Goal: Task Accomplishment & Management: Complete application form

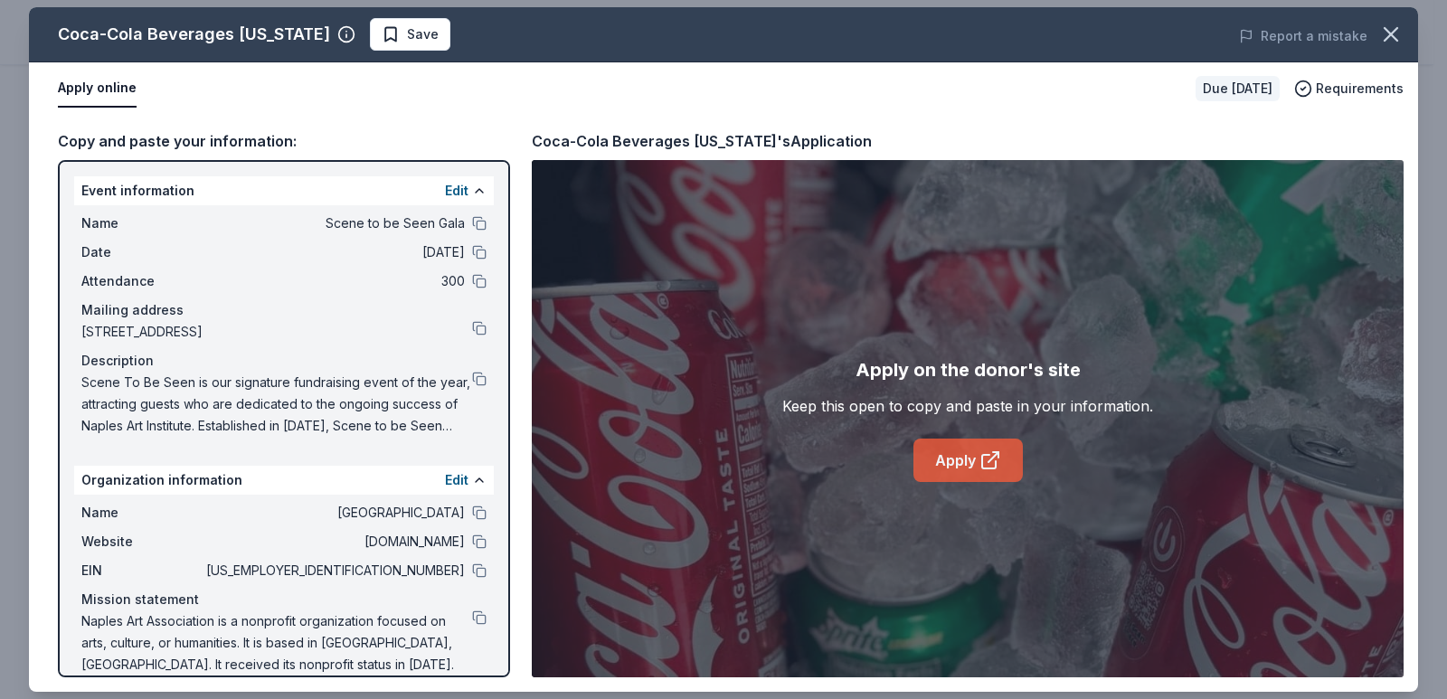
click at [934, 464] on link "Apply" at bounding box center [967, 460] width 109 height 43
click at [472, 571] on button at bounding box center [479, 570] width 14 height 14
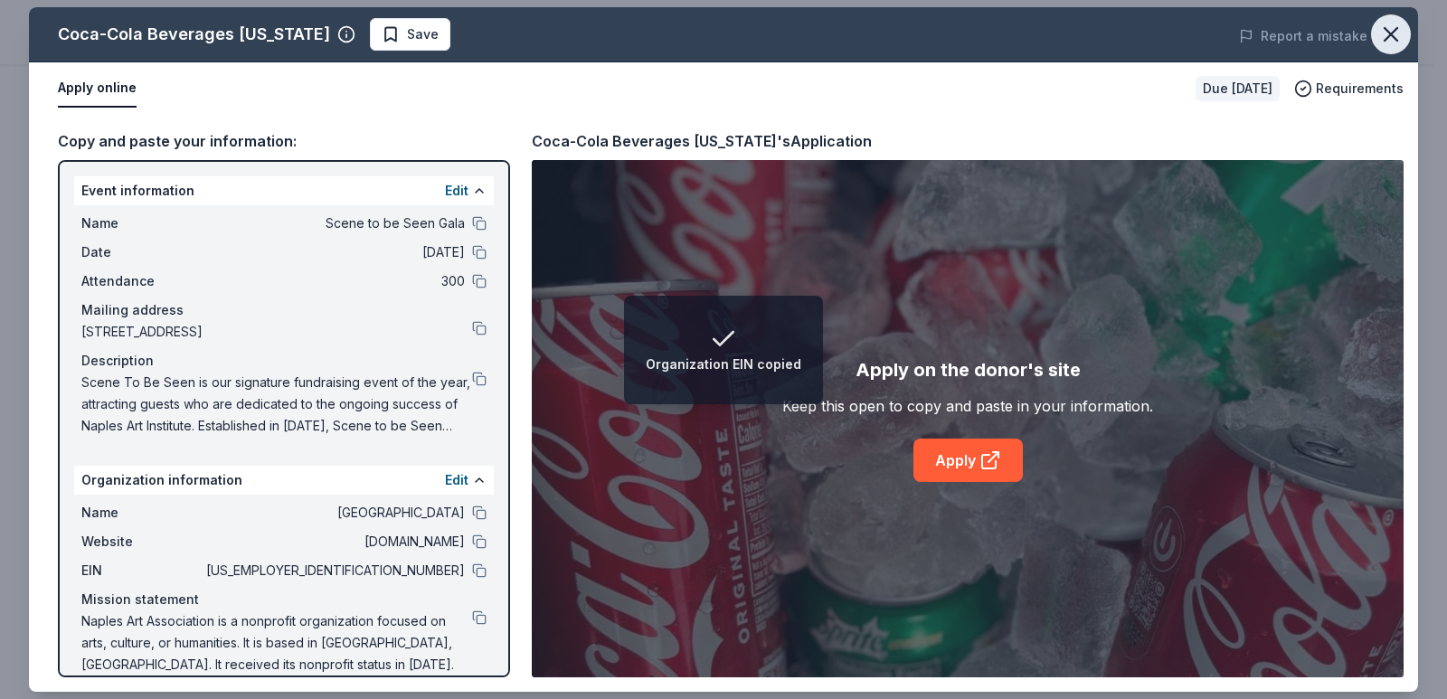
click at [1385, 30] on icon "button" at bounding box center [1390, 34] width 13 height 13
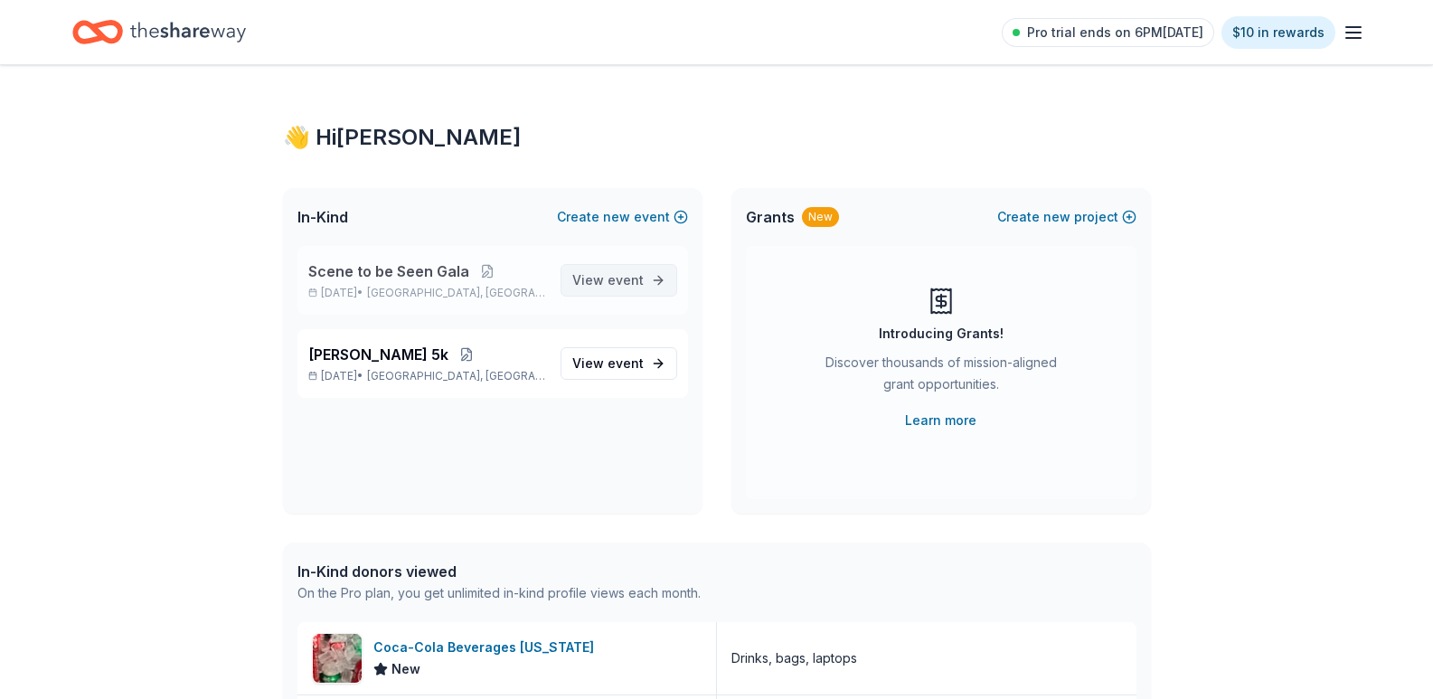
click at [672, 278] on link "View event" at bounding box center [619, 280] width 117 height 33
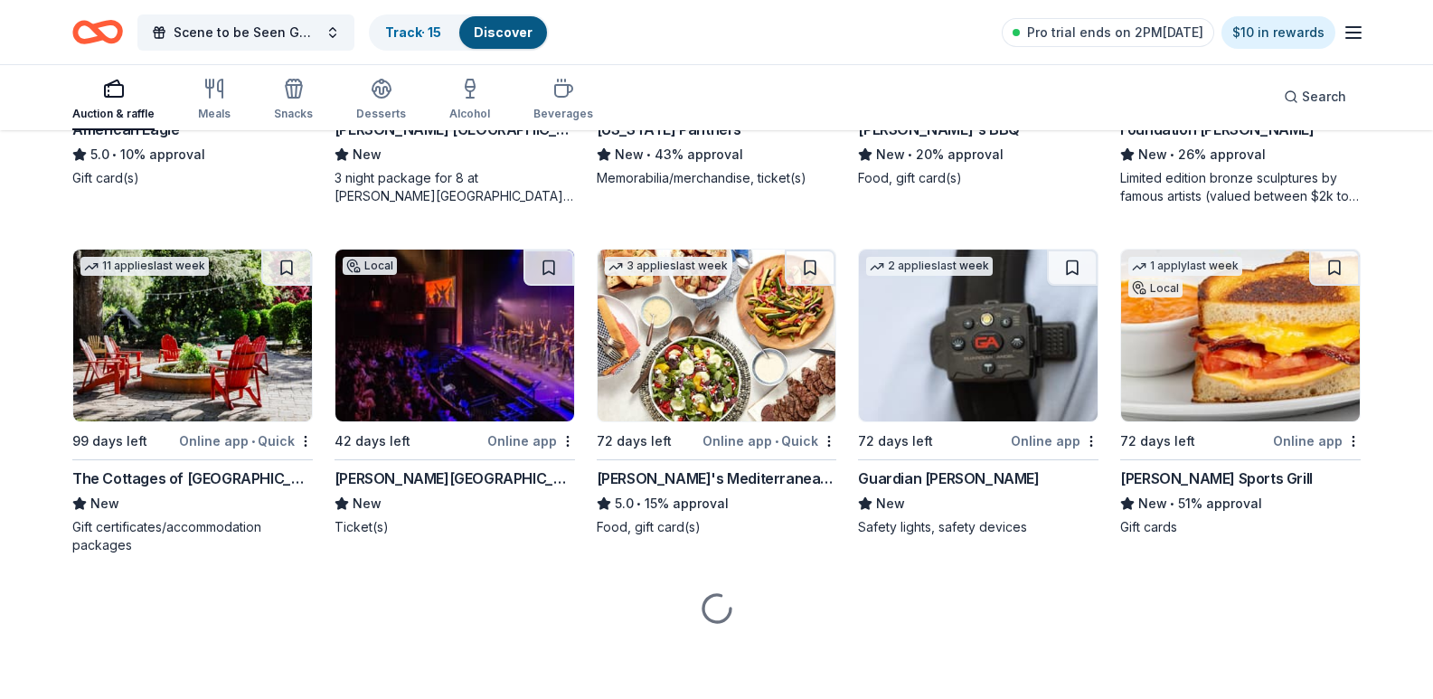
scroll to position [4021, 0]
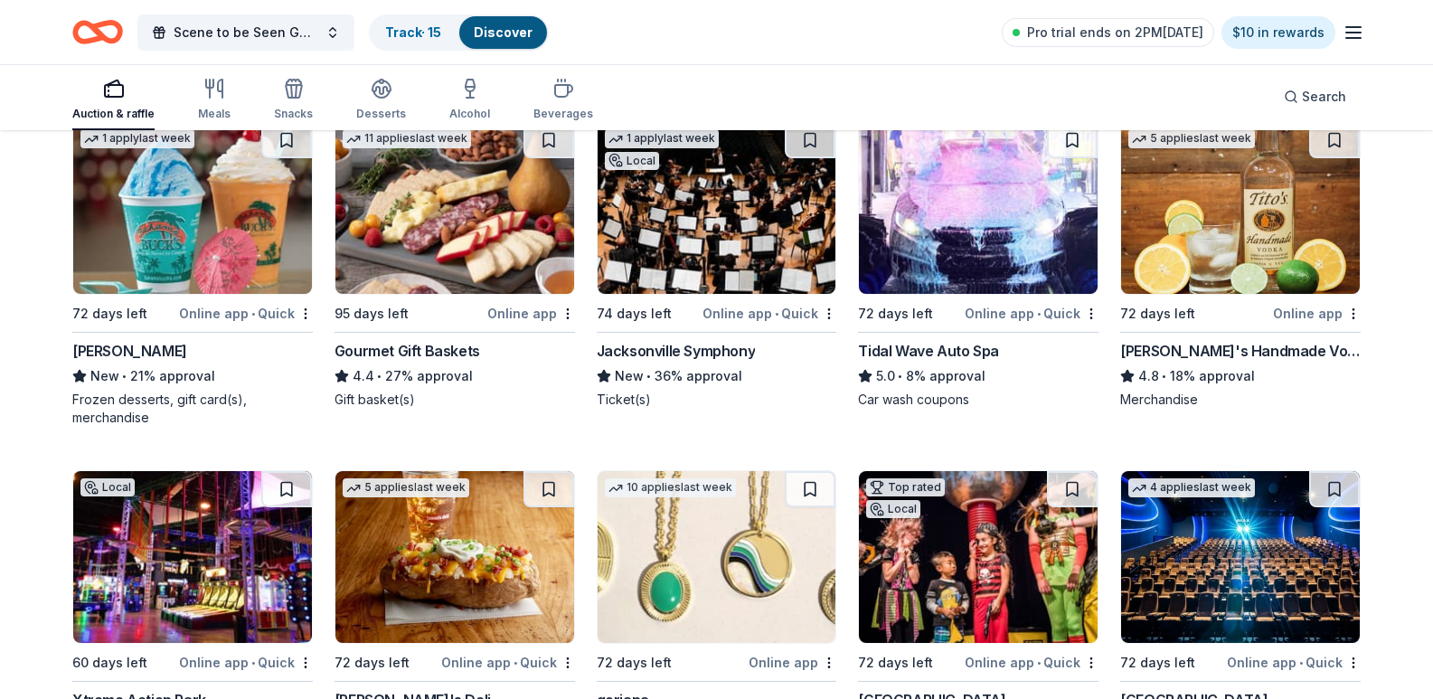
scroll to position [4444, 0]
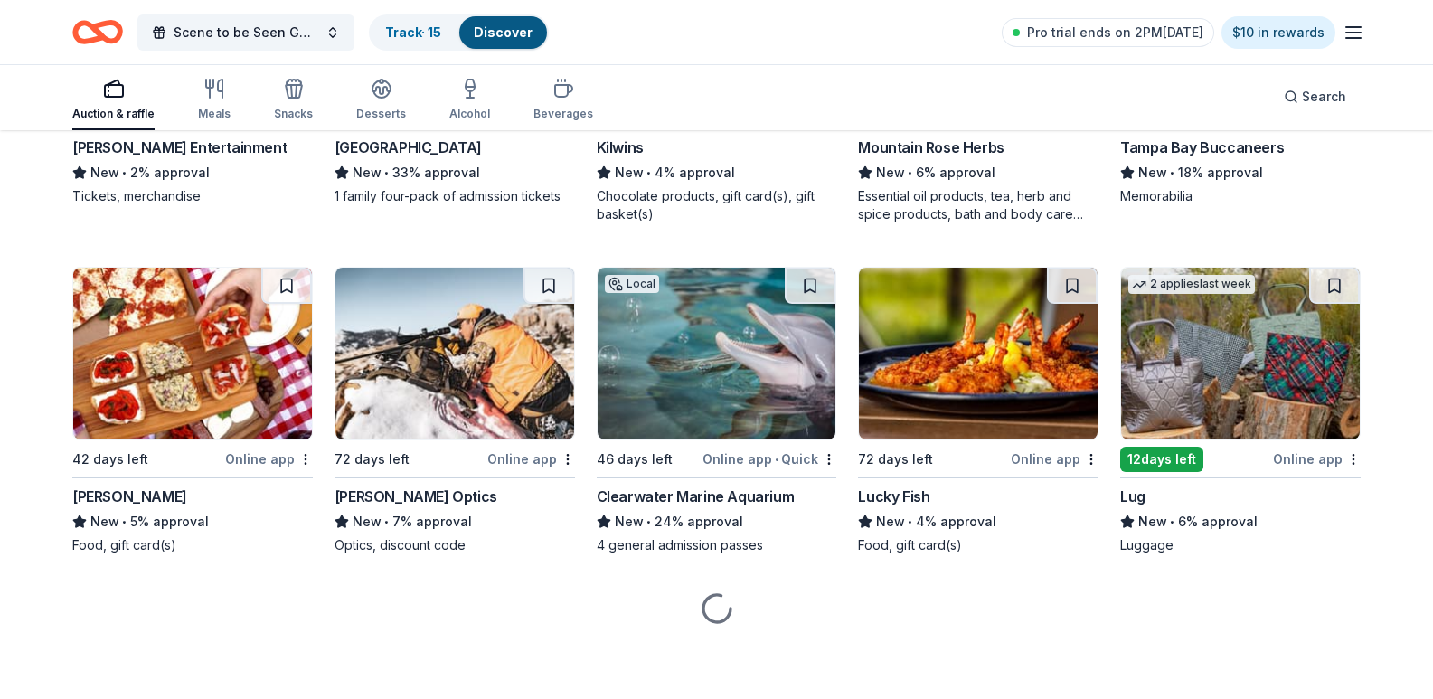
scroll to position [10264, 0]
click at [85, 40] on icon "Home" at bounding box center [89, 32] width 28 height 18
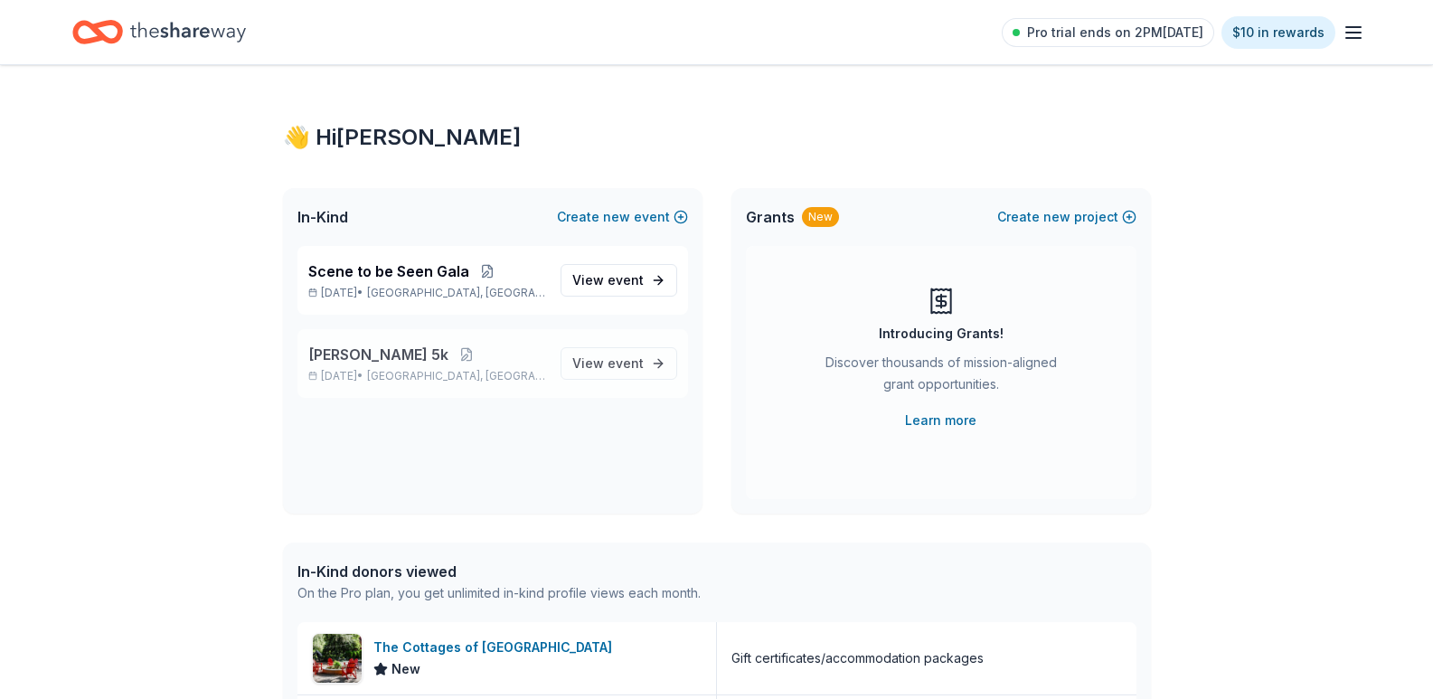
click at [416, 364] on p "[PERSON_NAME] 5k" at bounding box center [427, 355] width 238 height 22
click at [600, 351] on link "View event" at bounding box center [619, 363] width 117 height 33
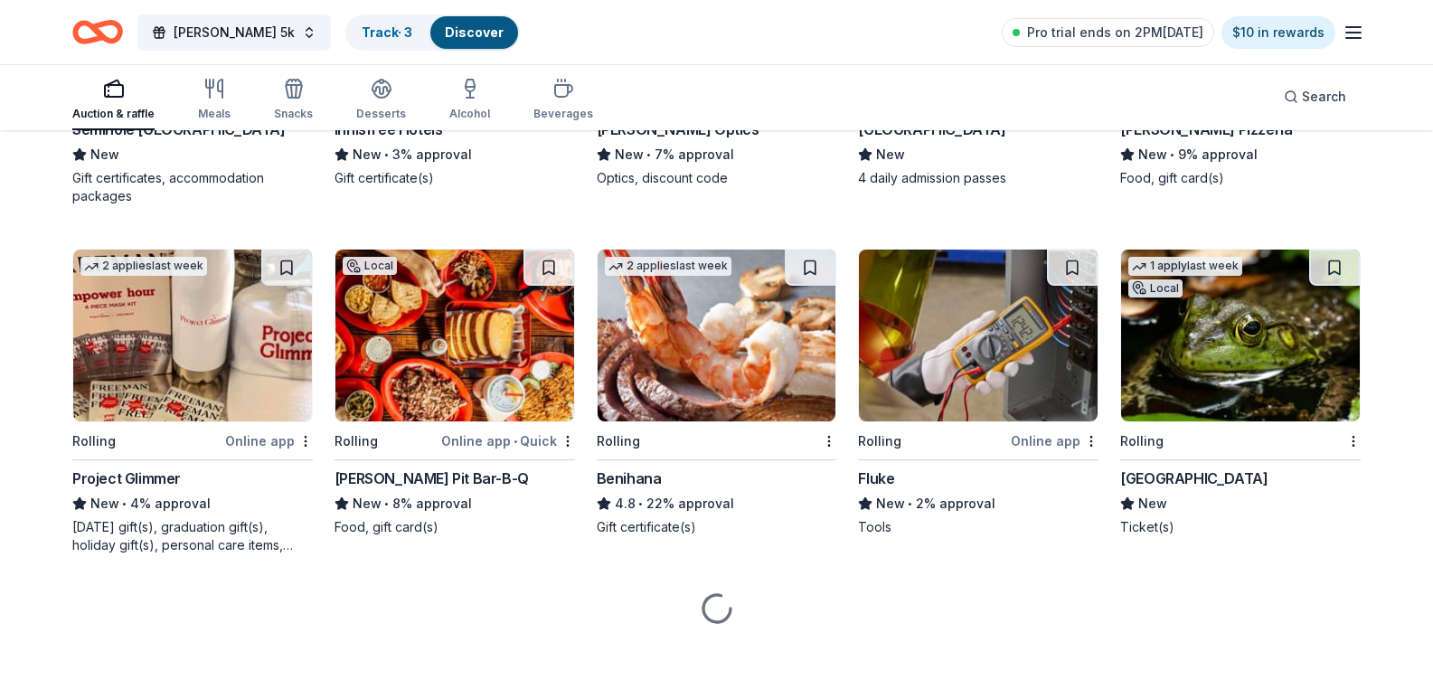
scroll to position [7512, 0]
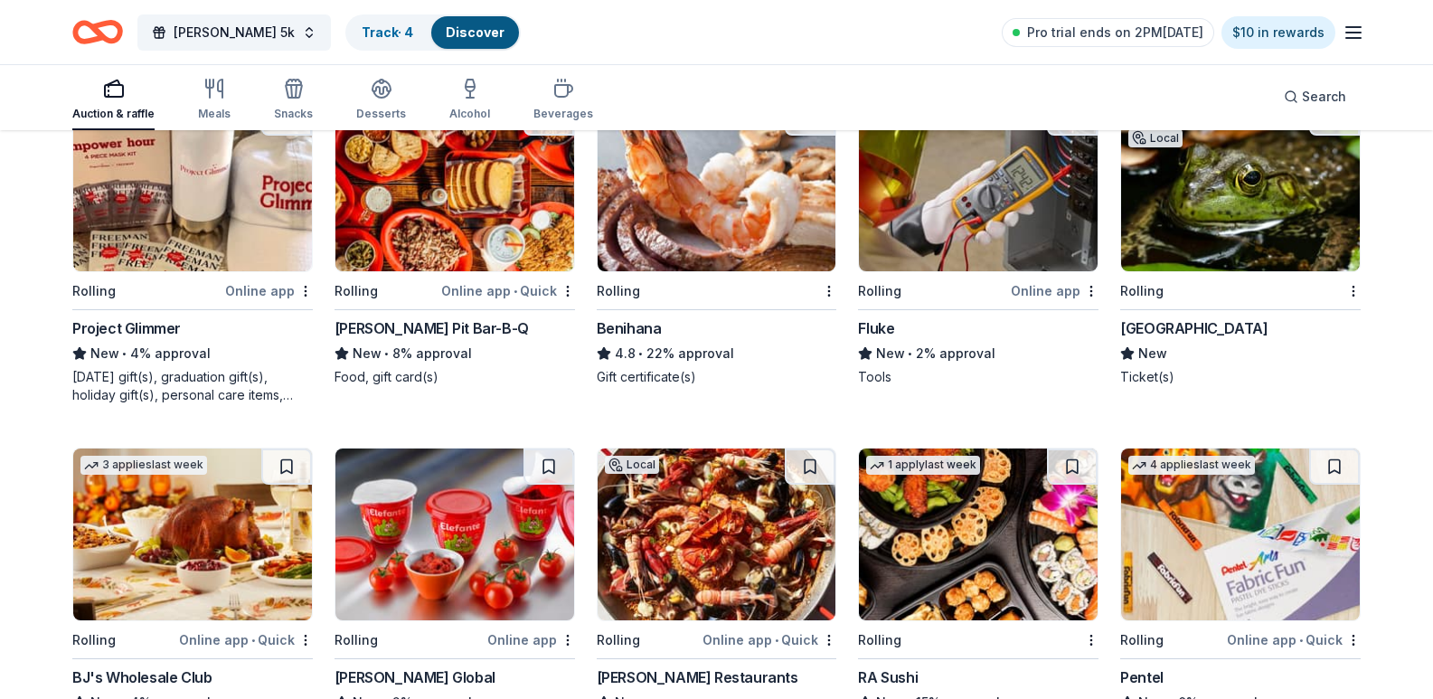
scroll to position [6607, 0]
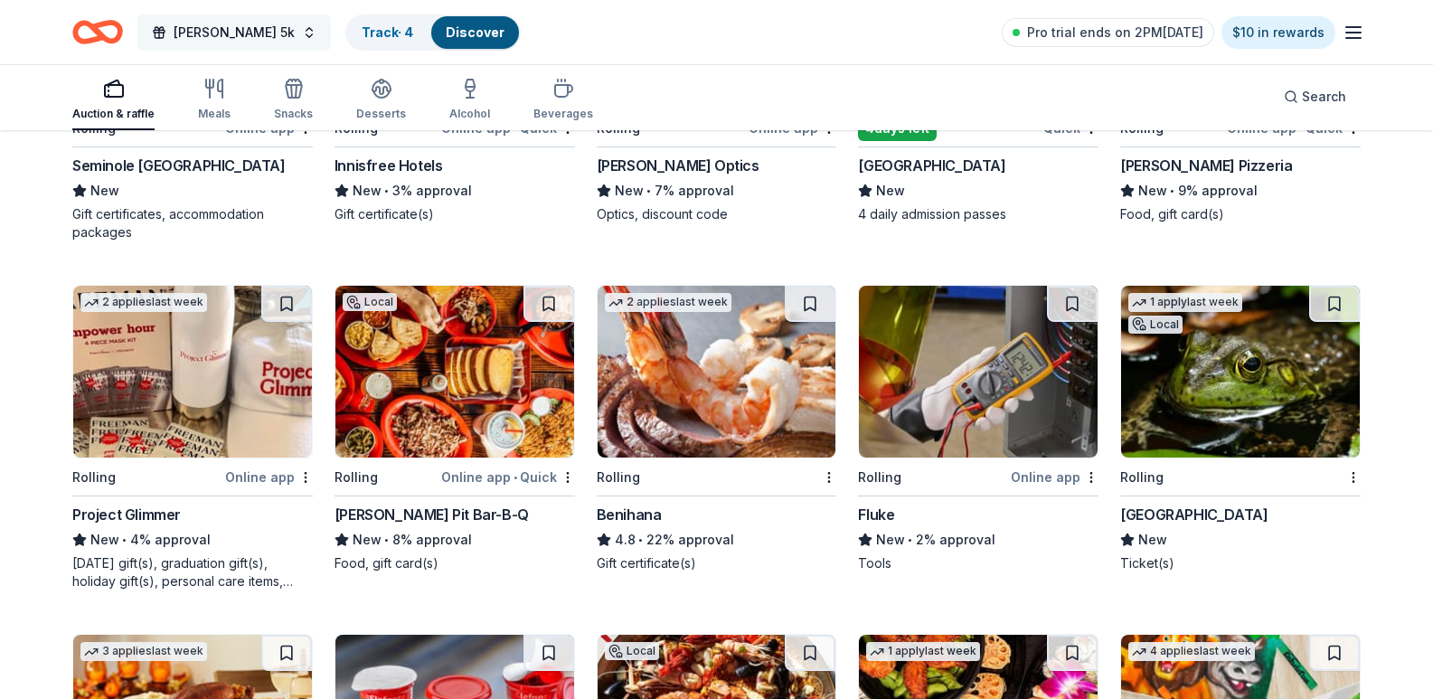
click at [208, 38] on span "Dale Dash 5k" at bounding box center [234, 33] width 121 height 22
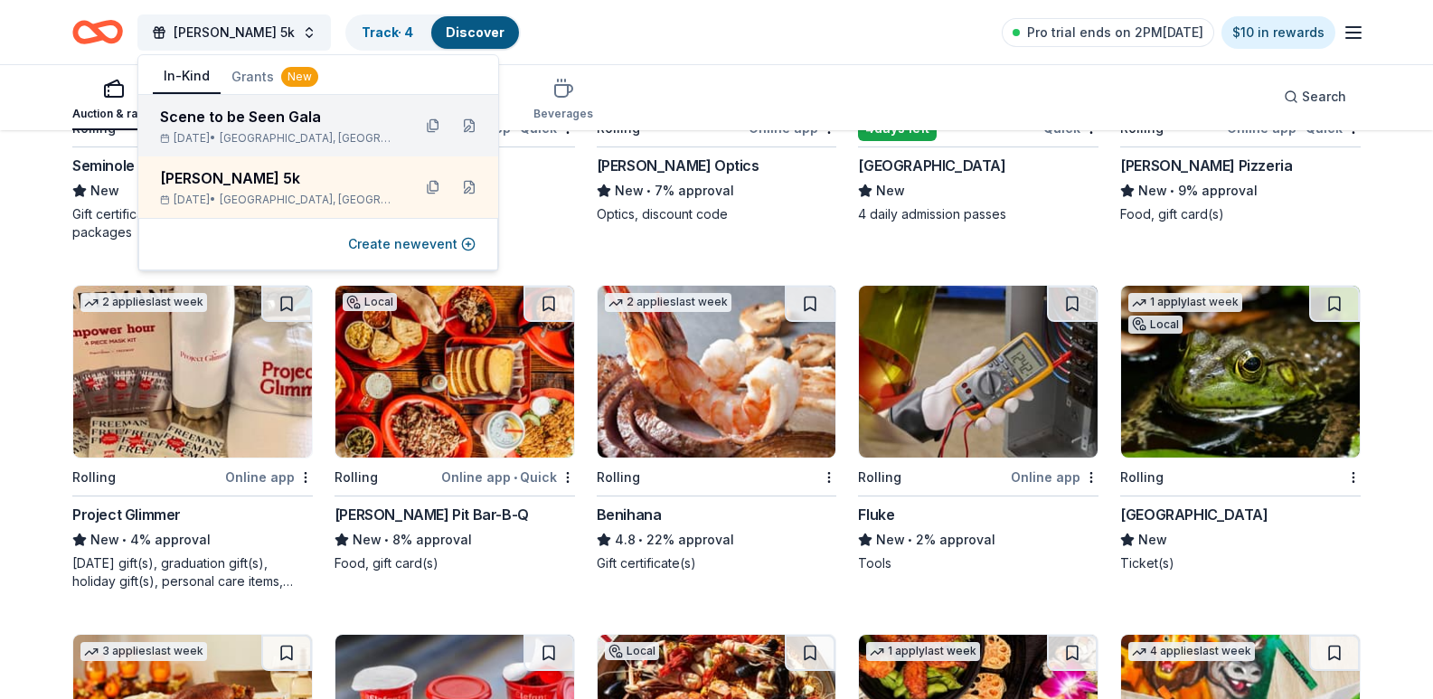
click at [236, 116] on div "Scene to be Seen Gala" at bounding box center [278, 117] width 237 height 22
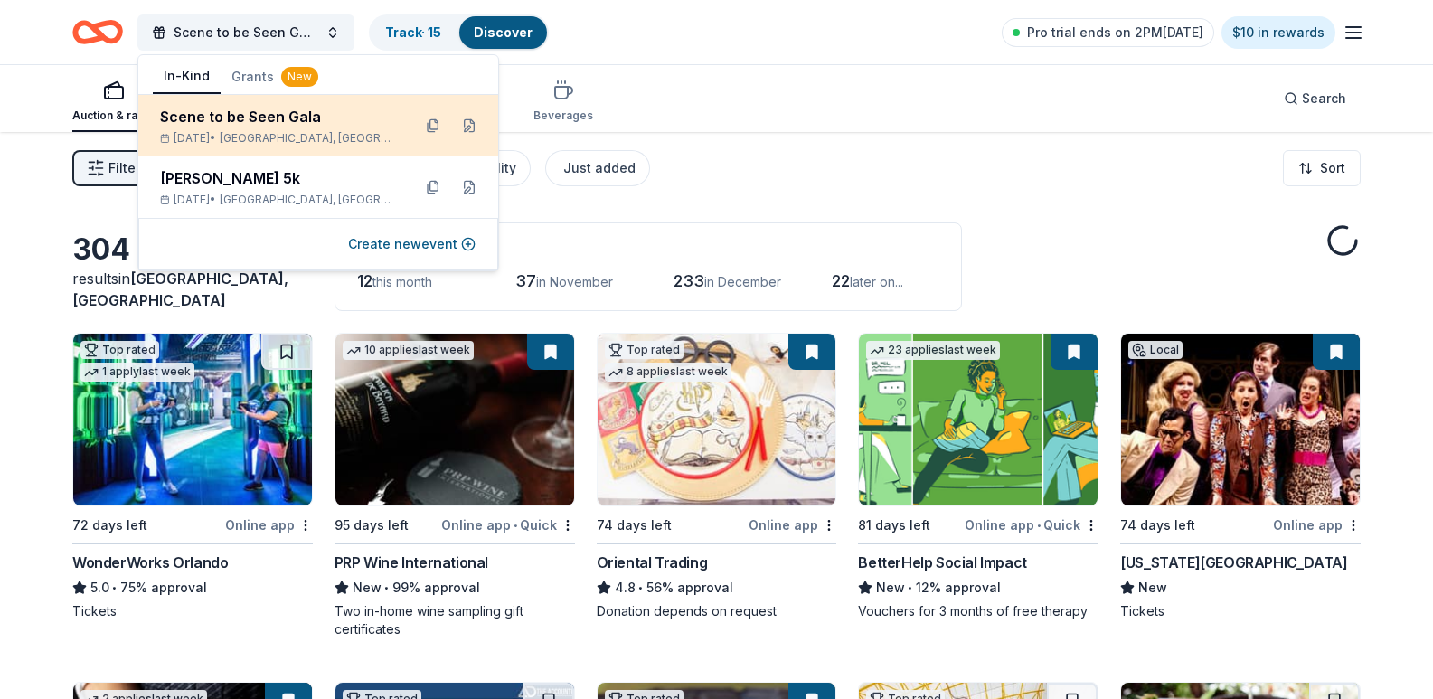
click at [227, 99] on div "Scene to be Seen Gala Jan 24, 2026 • Naples, FL" at bounding box center [318, 125] width 360 height 61
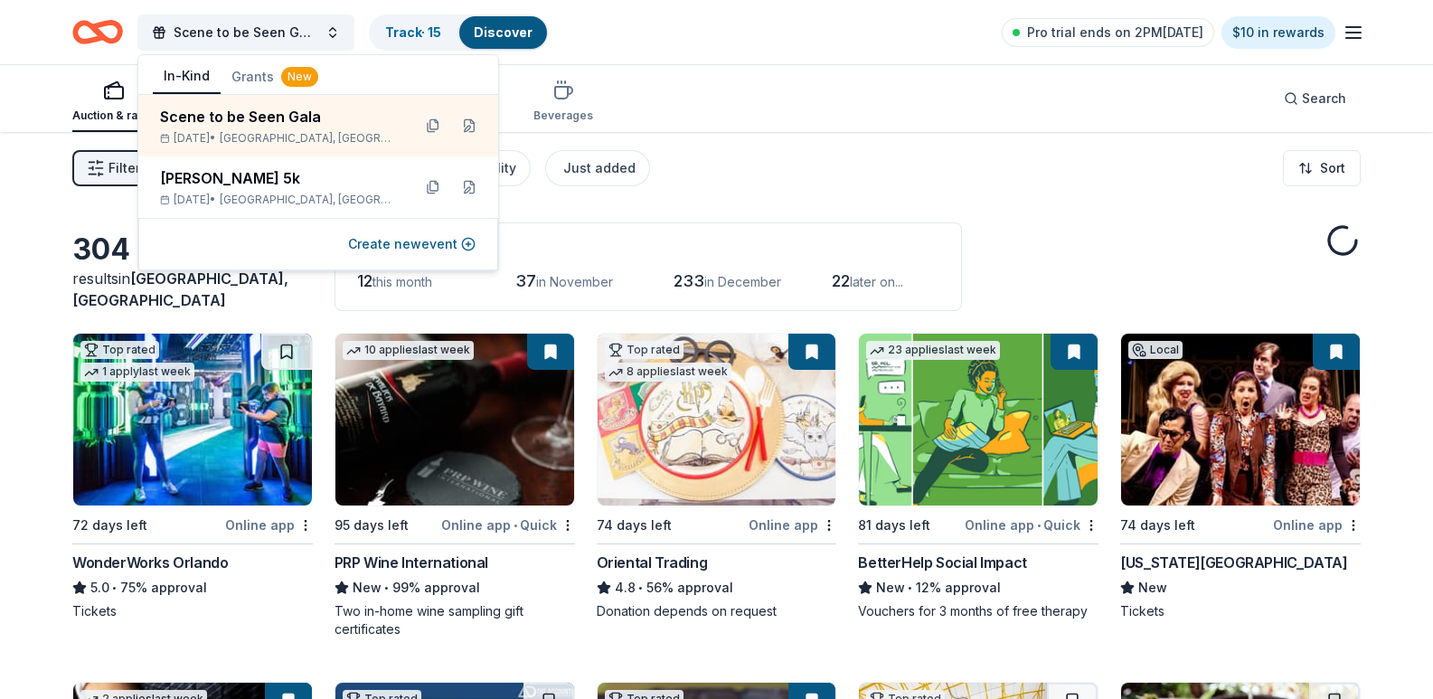
click at [682, 136] on div "Filter 2 Application methods Causes Eligibility Just added Sort" at bounding box center [716, 168] width 1433 height 72
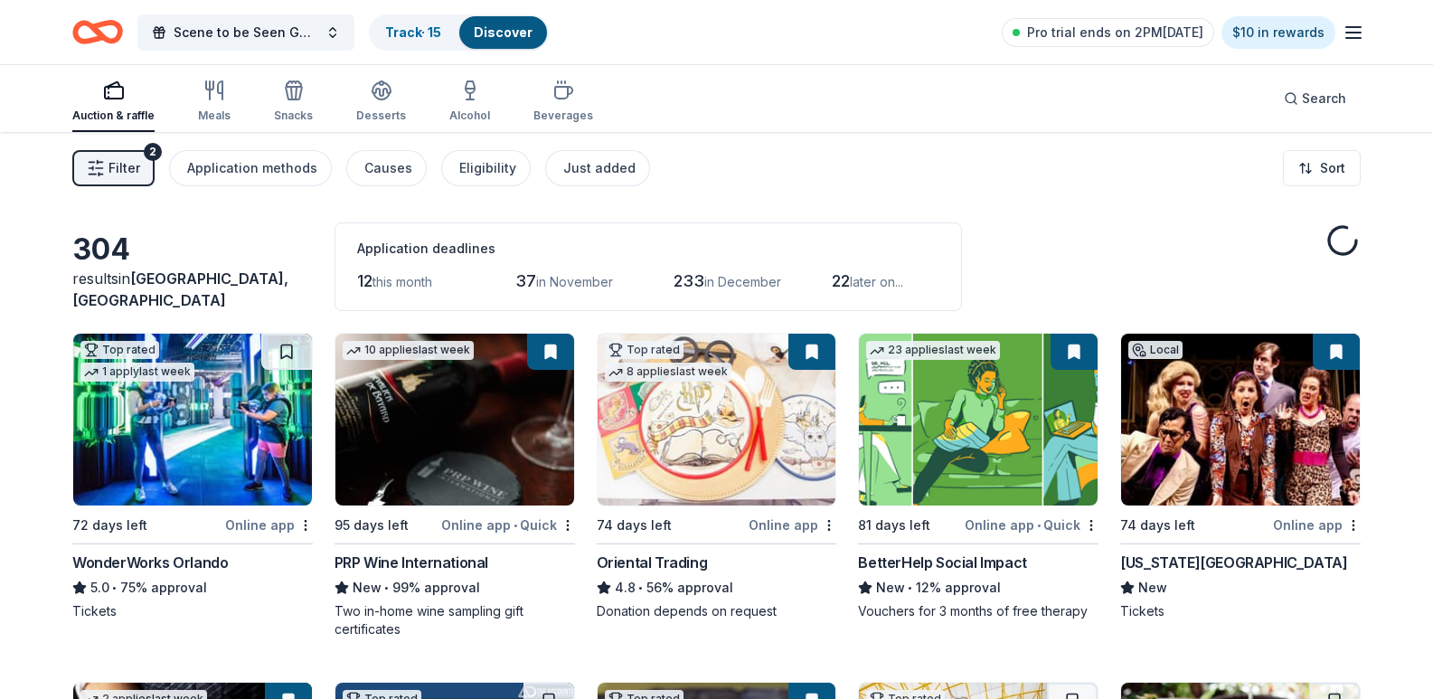
click at [824, 182] on div "Filter 2 Application methods Causes Eligibility Just added Sort" at bounding box center [716, 168] width 1433 height 72
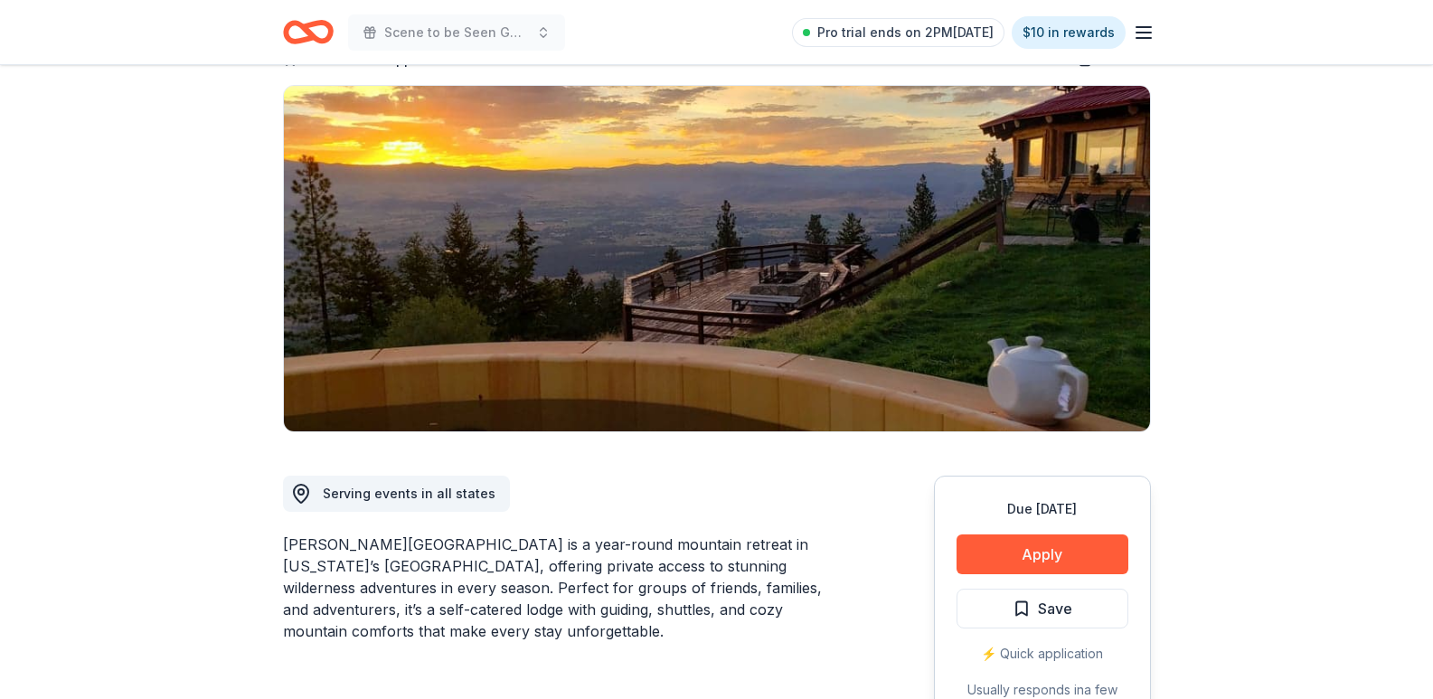
scroll to position [181, 0]
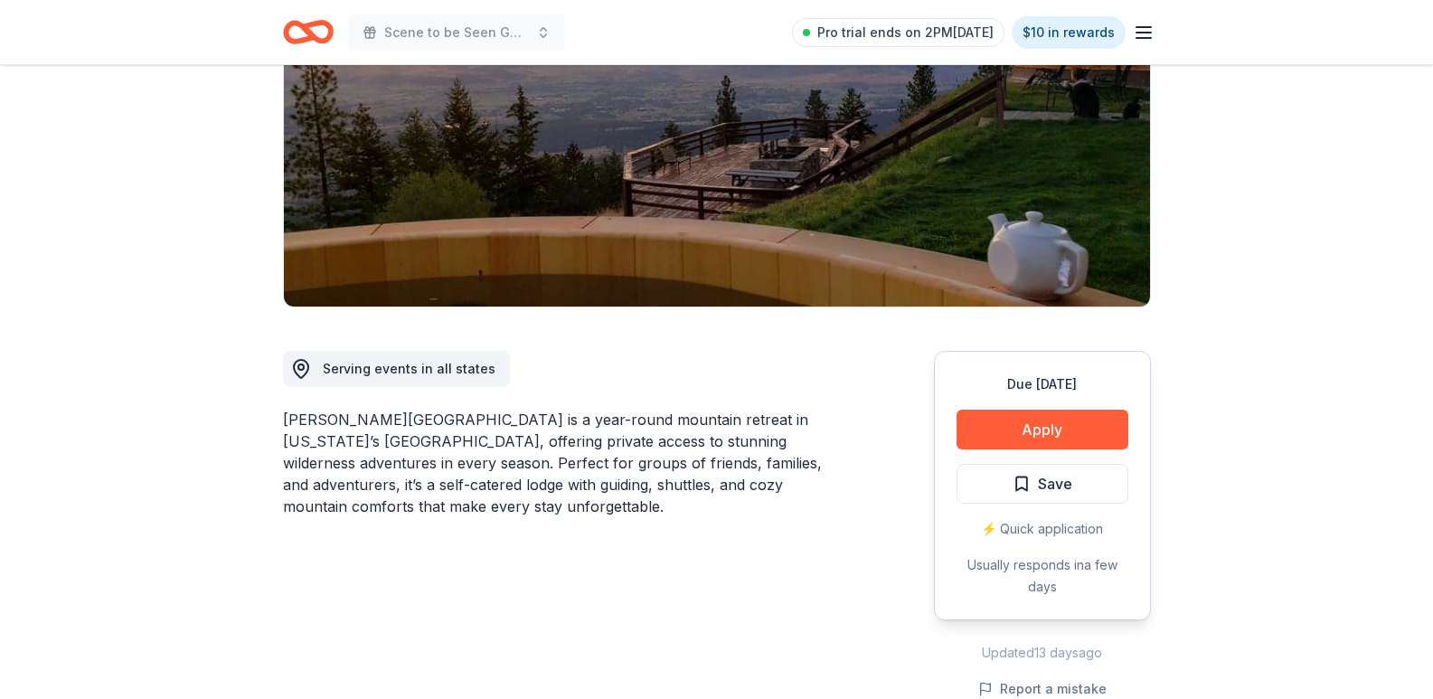
scroll to position [0, 0]
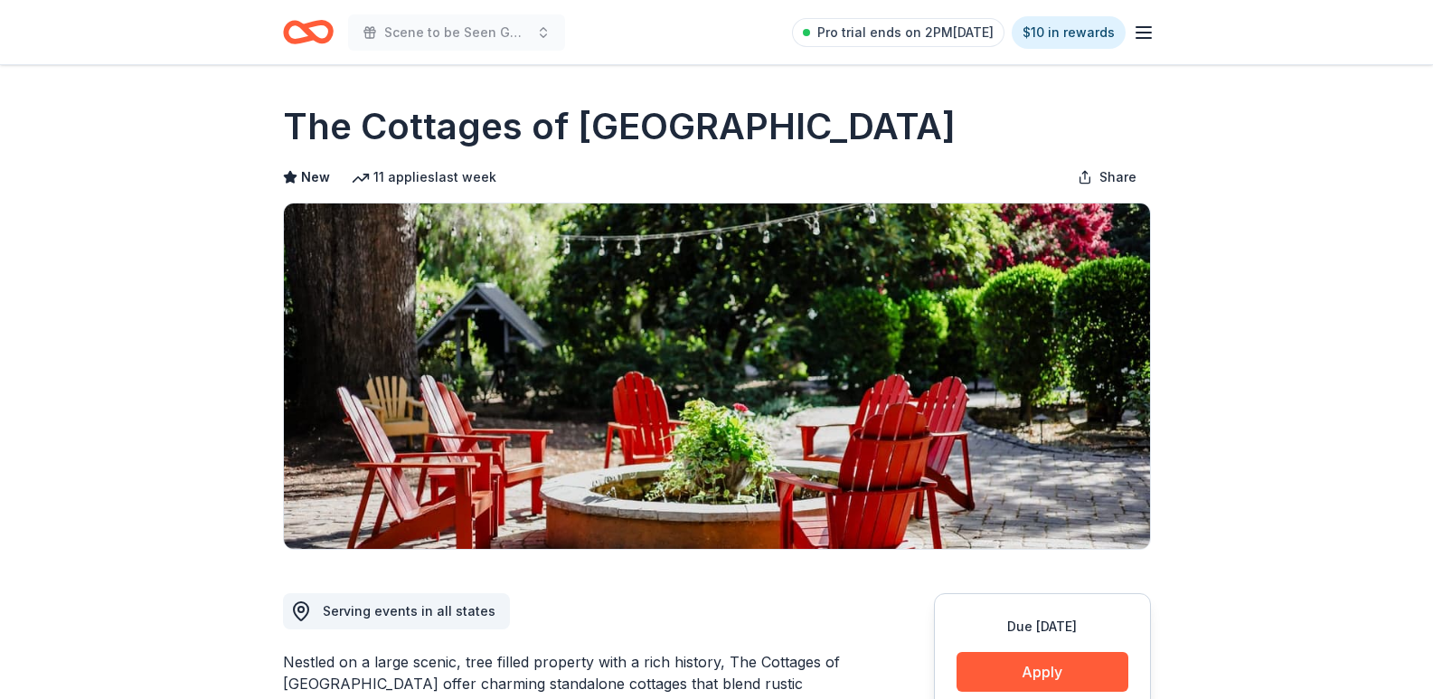
drag, startPoint x: 798, startPoint y: 118, endPoint x: 299, endPoint y: 119, distance: 498.2
click at [299, 119] on div "The Cottages of Napa Valley" at bounding box center [717, 126] width 868 height 51
drag, startPoint x: 288, startPoint y: 121, endPoint x: 728, endPoint y: 91, distance: 440.5
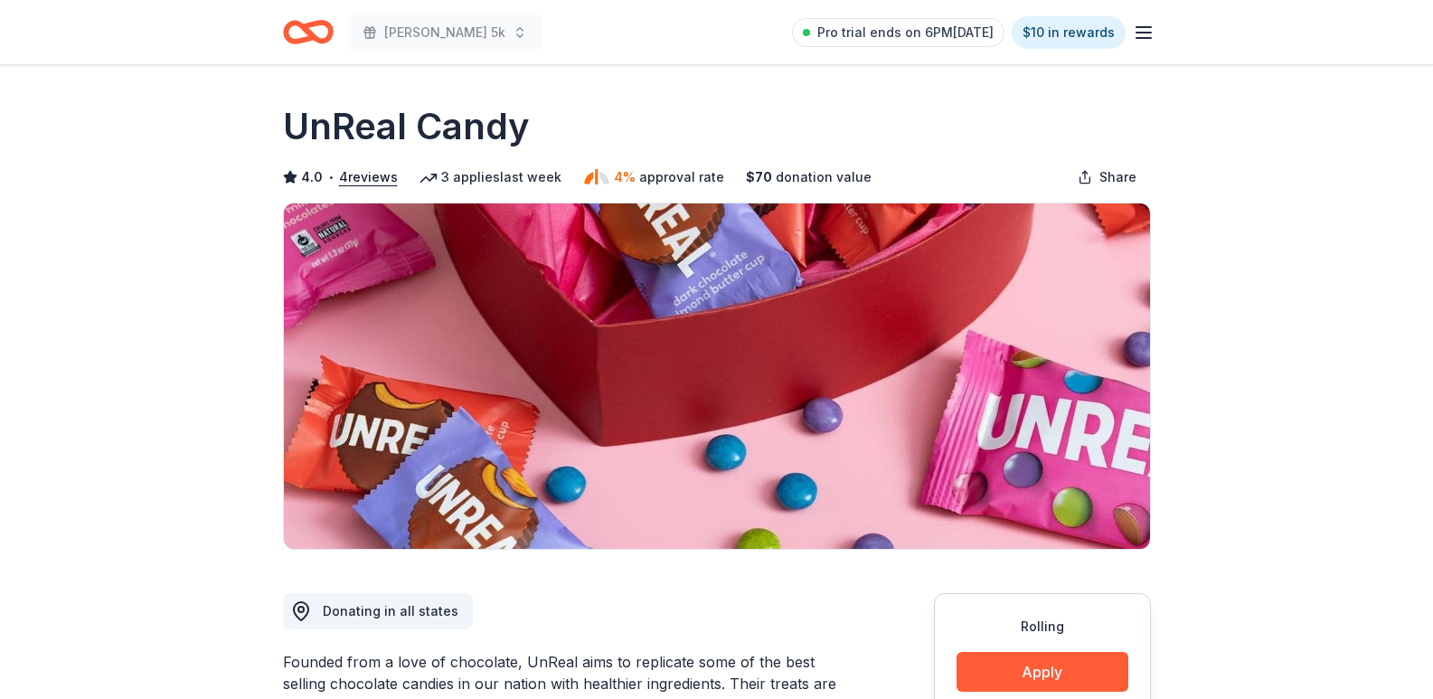
scroll to position [271, 0]
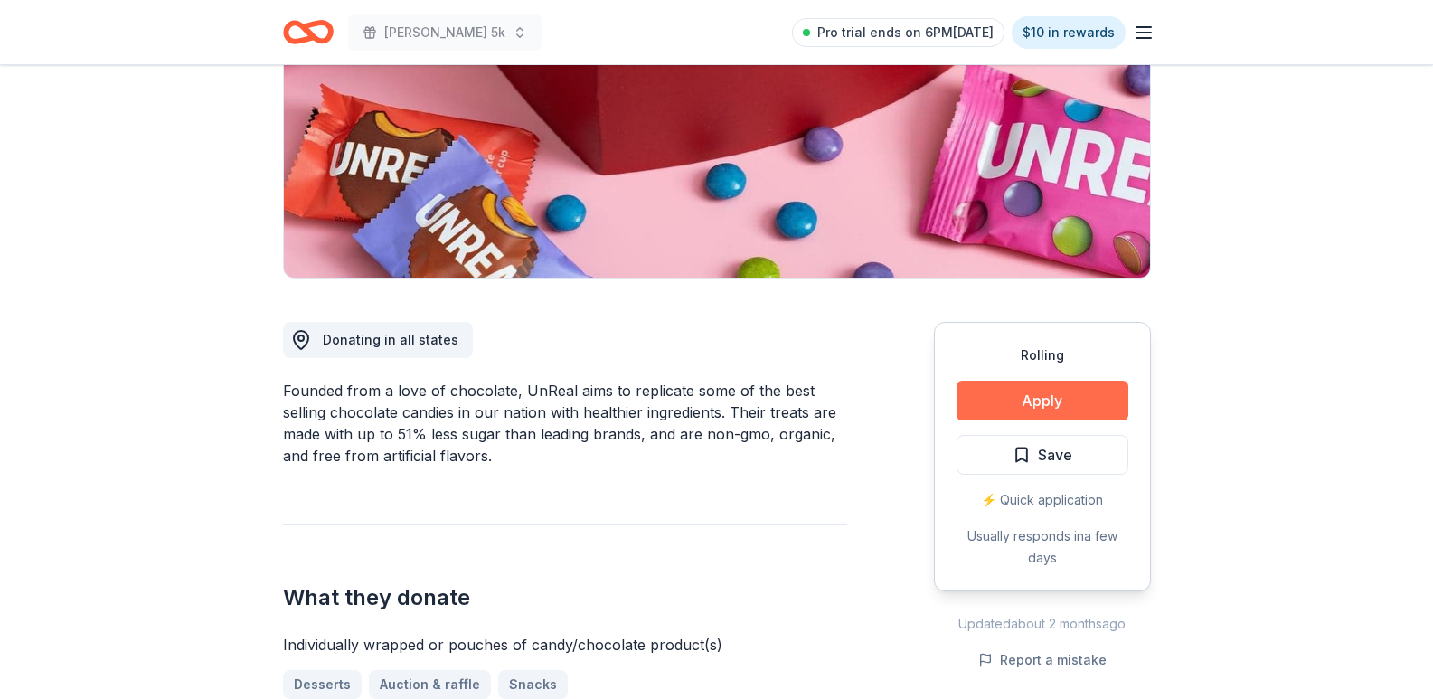
click at [1034, 406] on button "Apply" at bounding box center [1043, 401] width 172 height 40
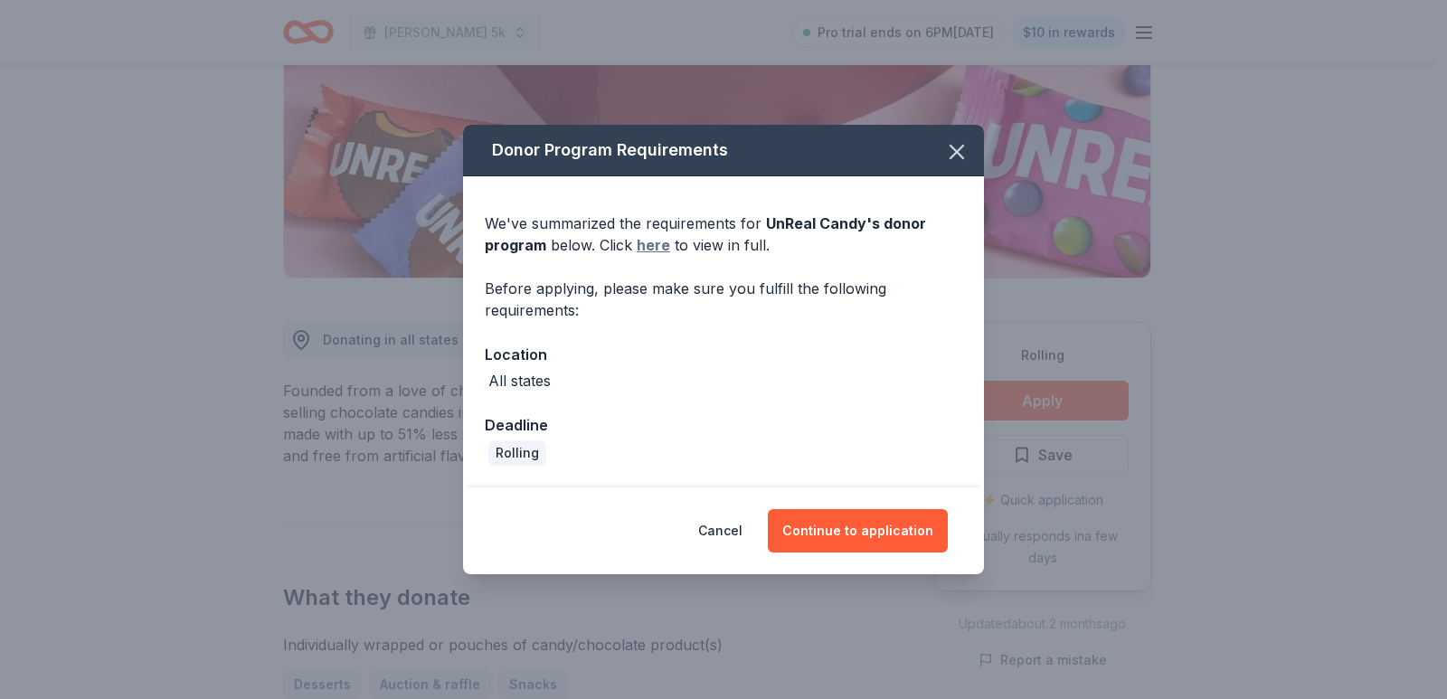
click at [658, 245] on link "here" at bounding box center [653, 245] width 33 height 22
click at [957, 144] on icon "button" at bounding box center [956, 151] width 25 height 25
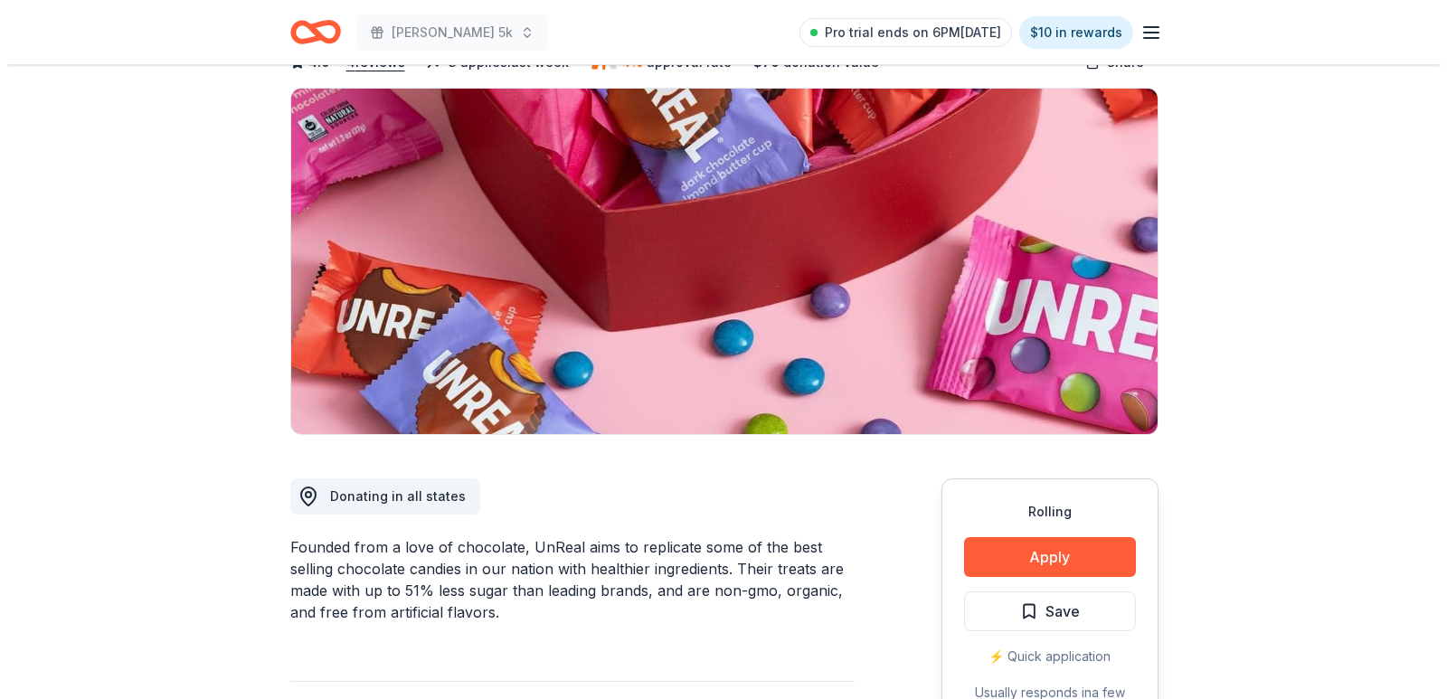
scroll to position [362, 0]
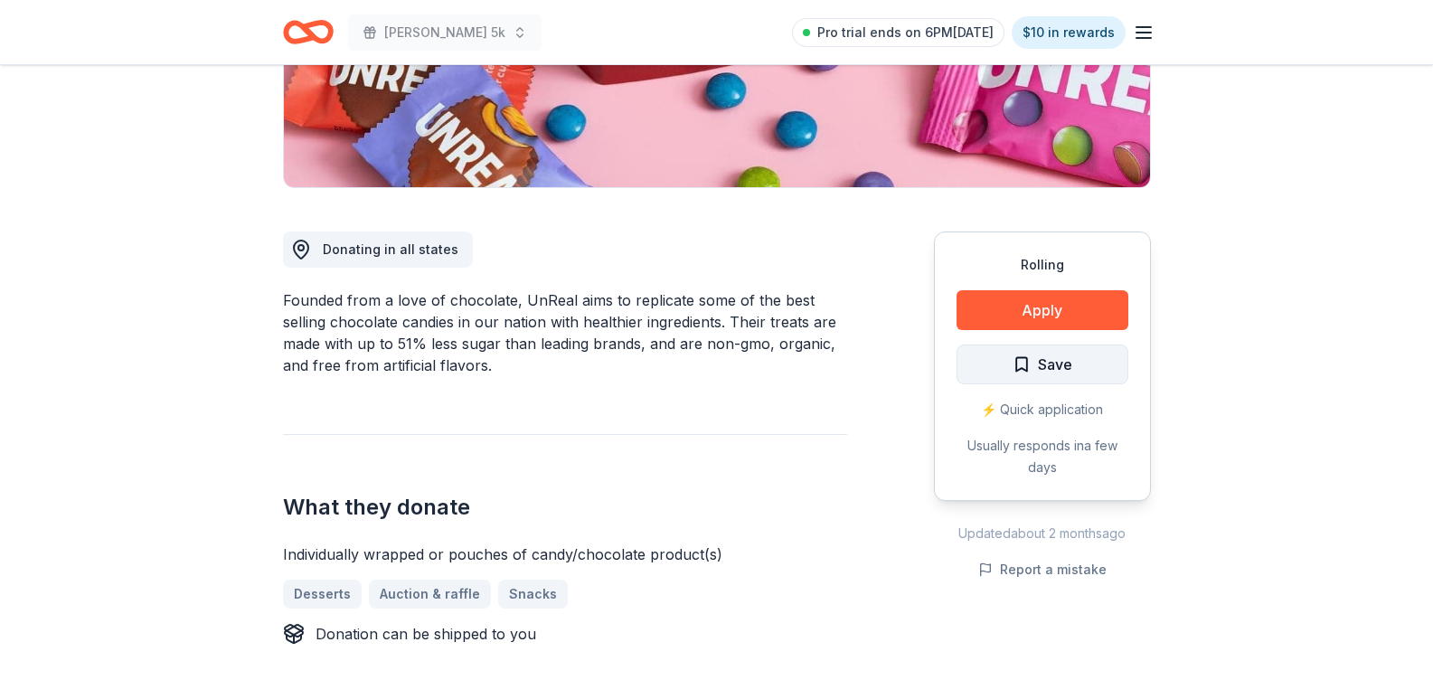
click at [1069, 351] on button "Save" at bounding box center [1043, 365] width 172 height 40
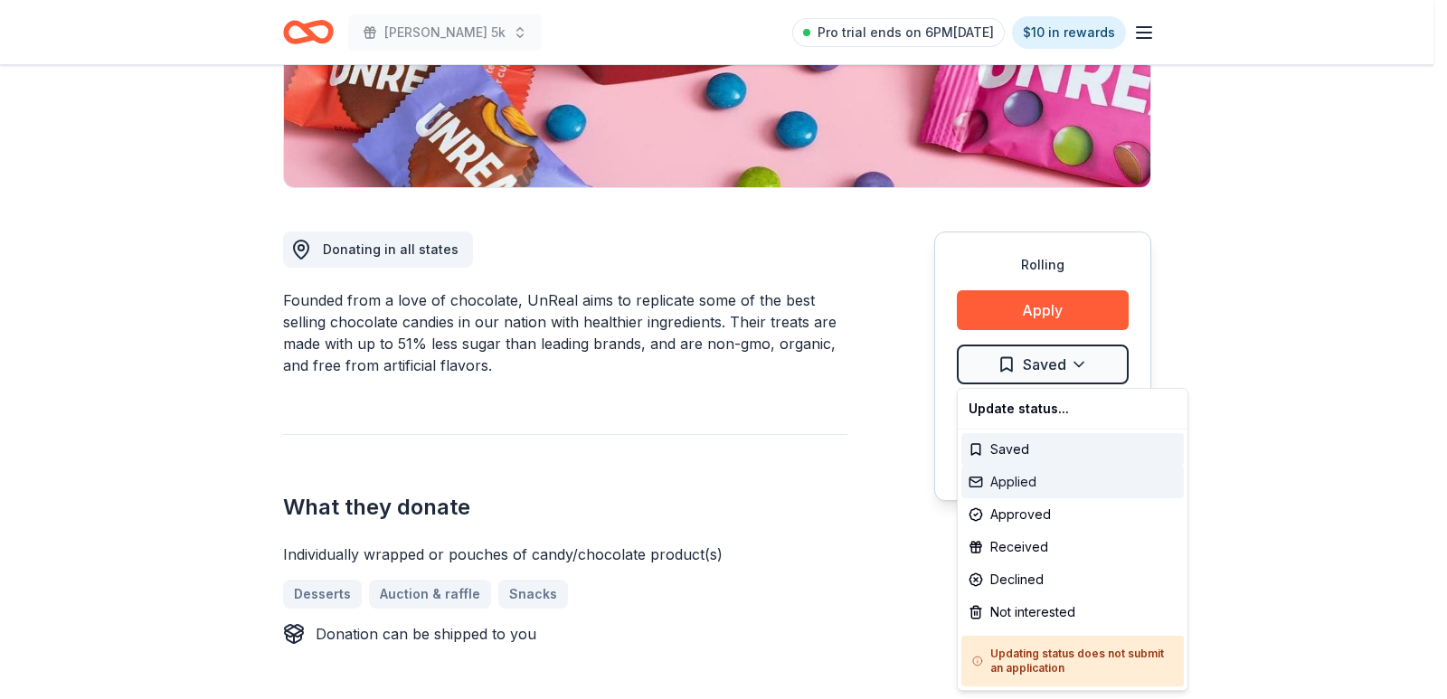
click at [1032, 484] on div "Applied" at bounding box center [1072, 482] width 222 height 33
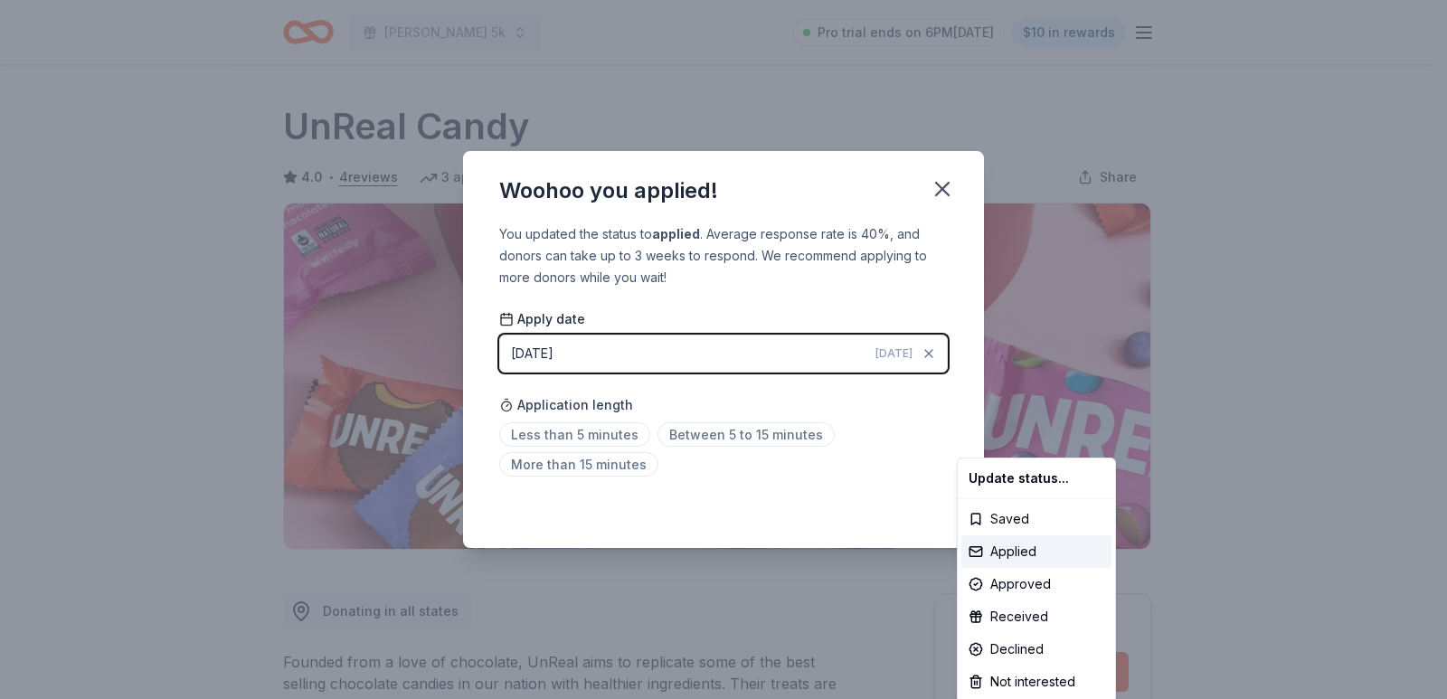
click at [594, 439] on html "Dale Dash 5k Pro trial ends on 6PM, 10/16 $10 in rewards Rolling Share UnReal C…" at bounding box center [723, 349] width 1447 height 699
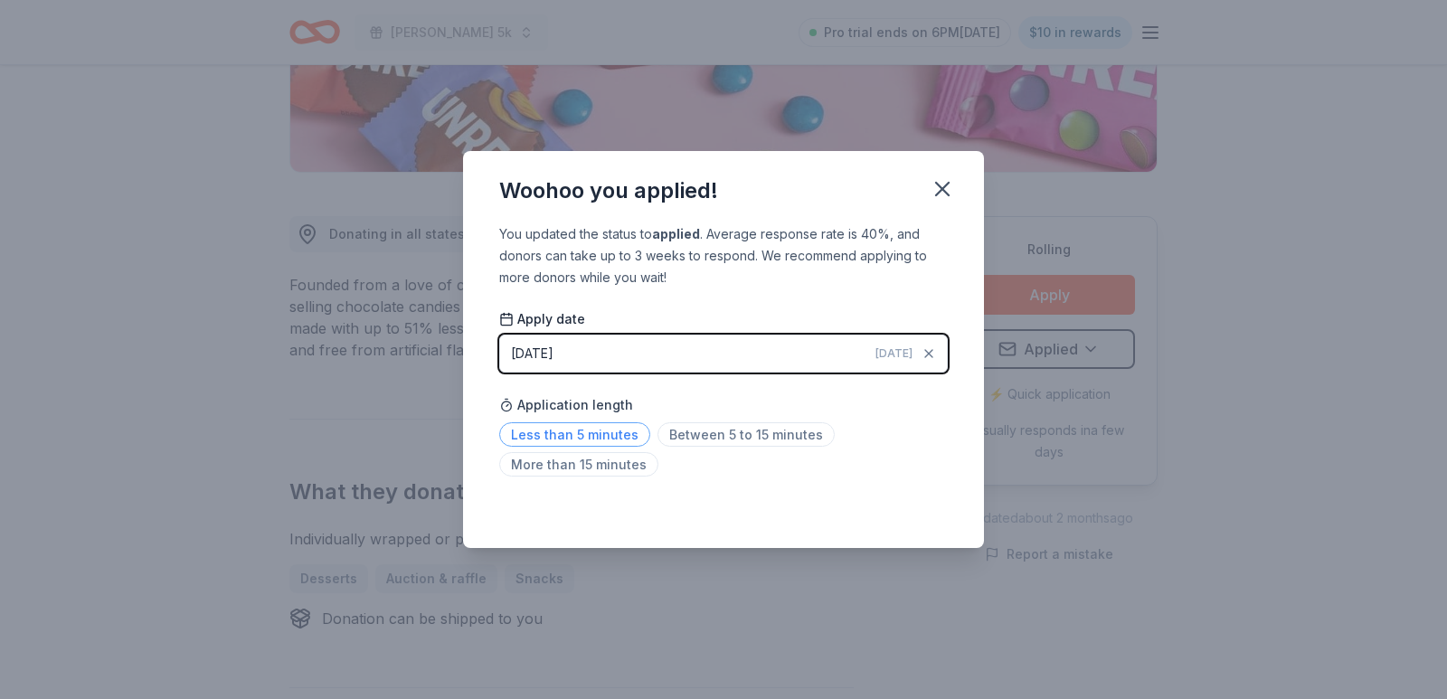
click at [558, 430] on span "Less than 5 minutes" at bounding box center [574, 434] width 151 height 24
click at [308, 326] on div "Woohoo you applied! You updated the status to applied . Average response rate i…" at bounding box center [723, 349] width 1447 height 699
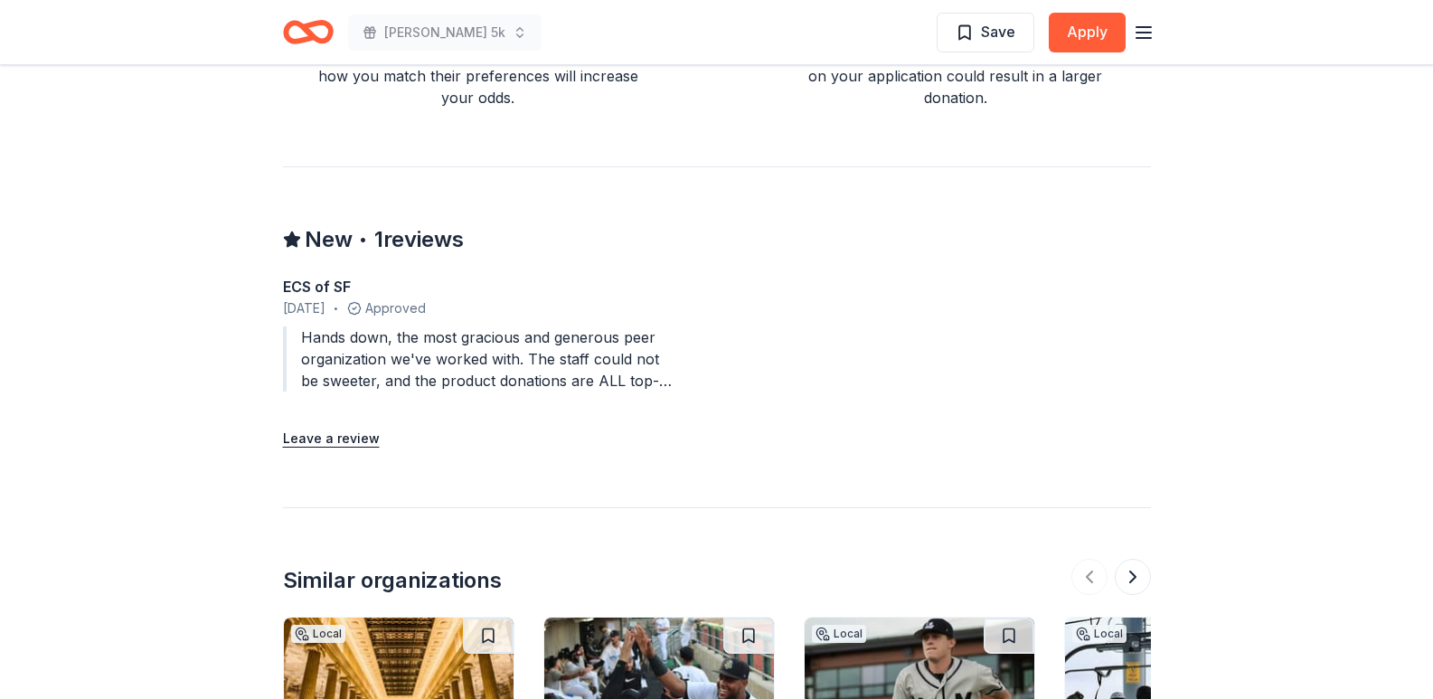
scroll to position [1808, 0]
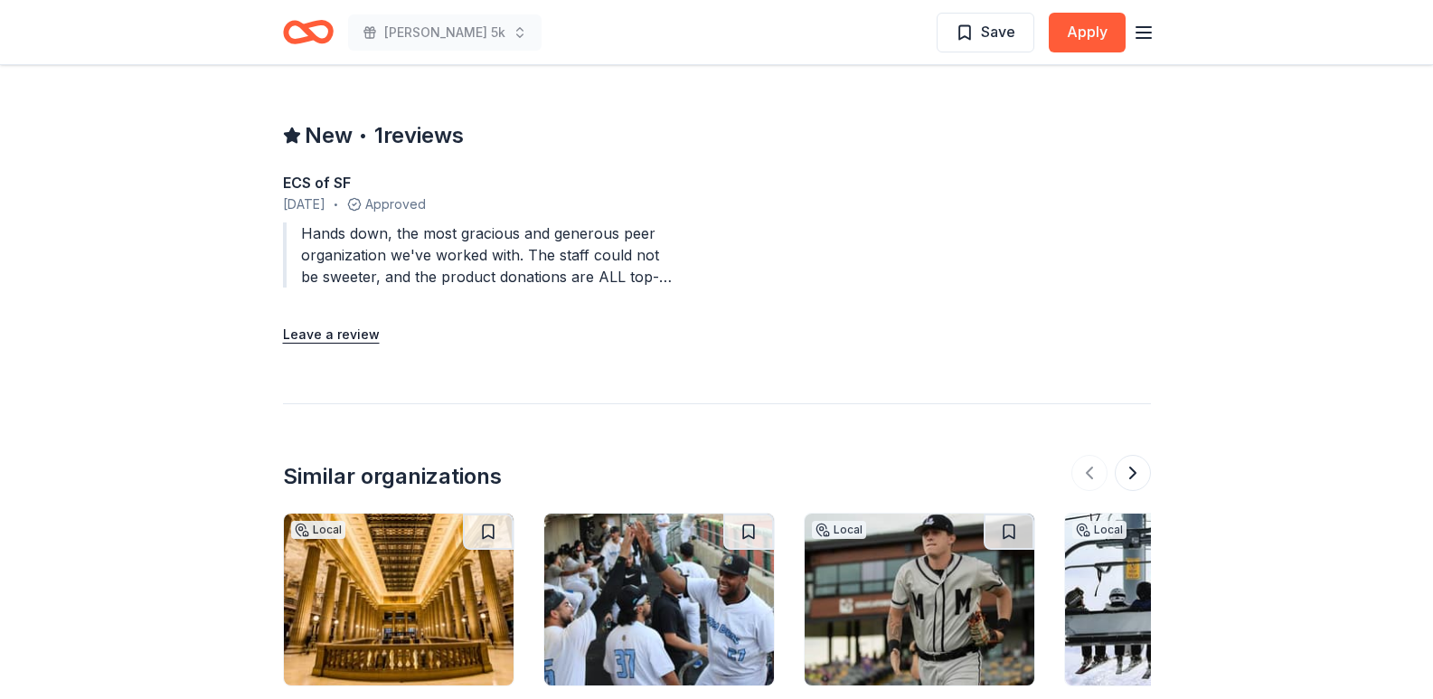
click at [489, 279] on div "Hands down, the most gracious and generous peer organization we've worked with.…" at bounding box center [478, 254] width 391 height 65
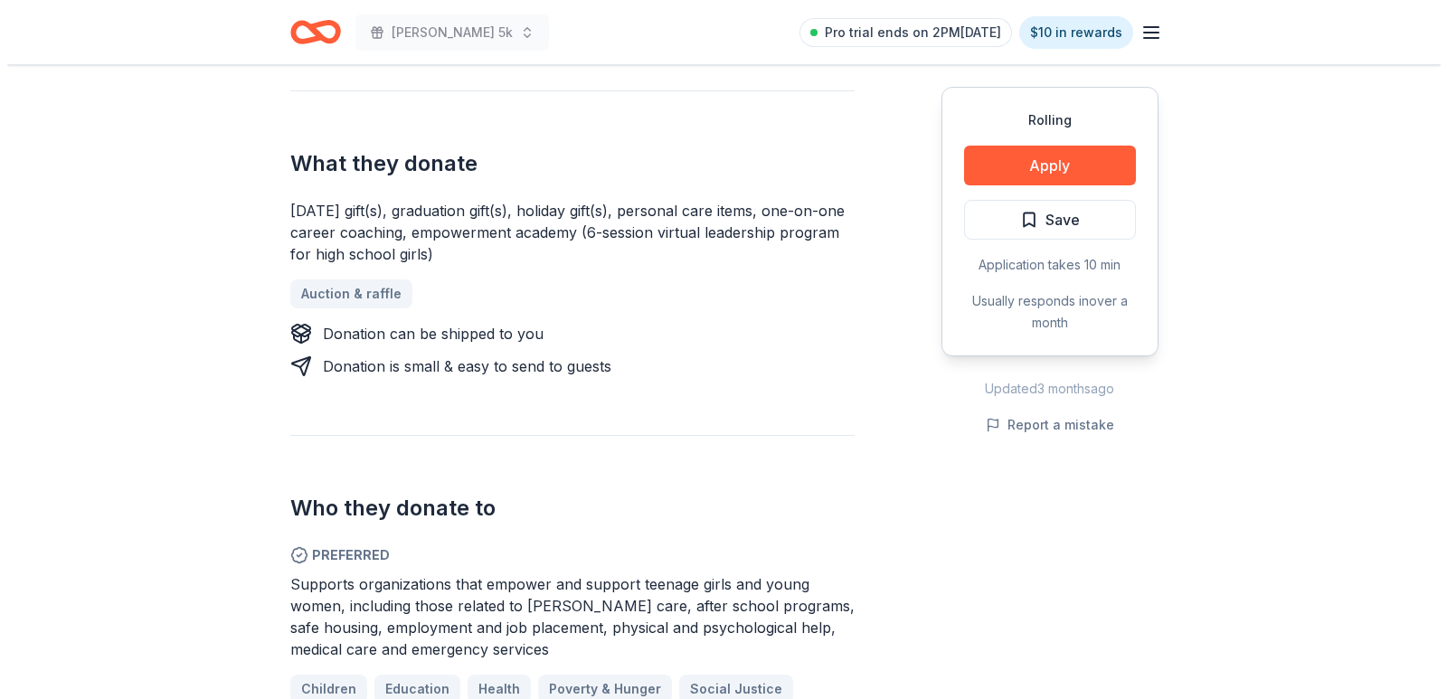
scroll to position [452, 0]
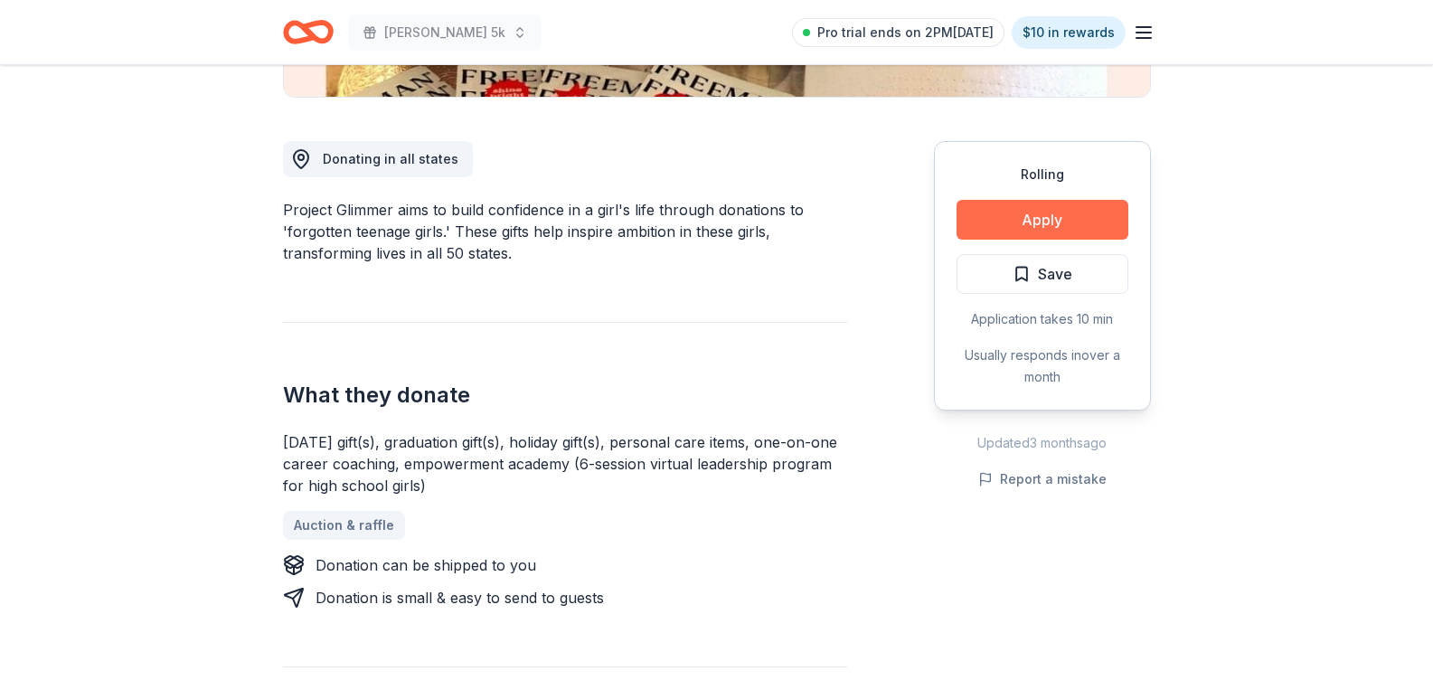
click at [1022, 225] on button "Apply" at bounding box center [1043, 220] width 172 height 40
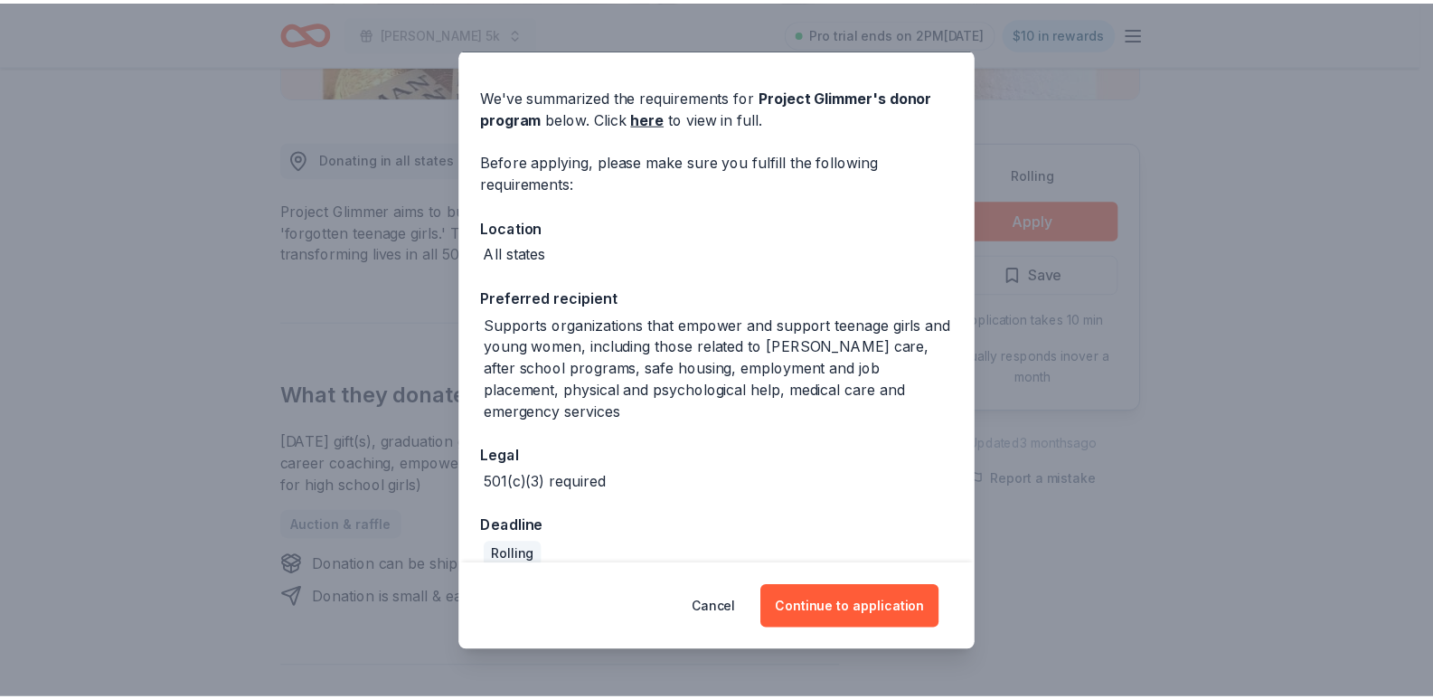
scroll to position [76, 0]
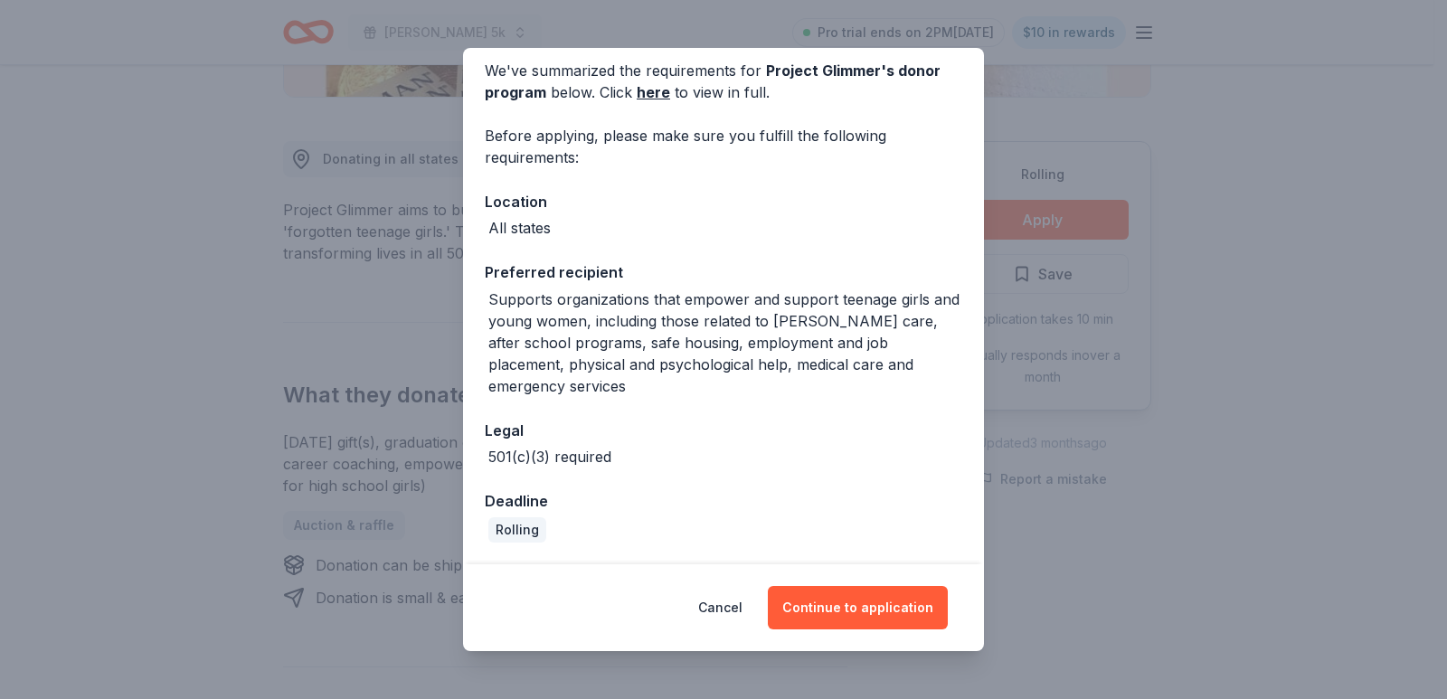
click at [397, 408] on div "Donor Program Requirements We've summarized the requirements for Project Glimme…" at bounding box center [723, 349] width 1447 height 699
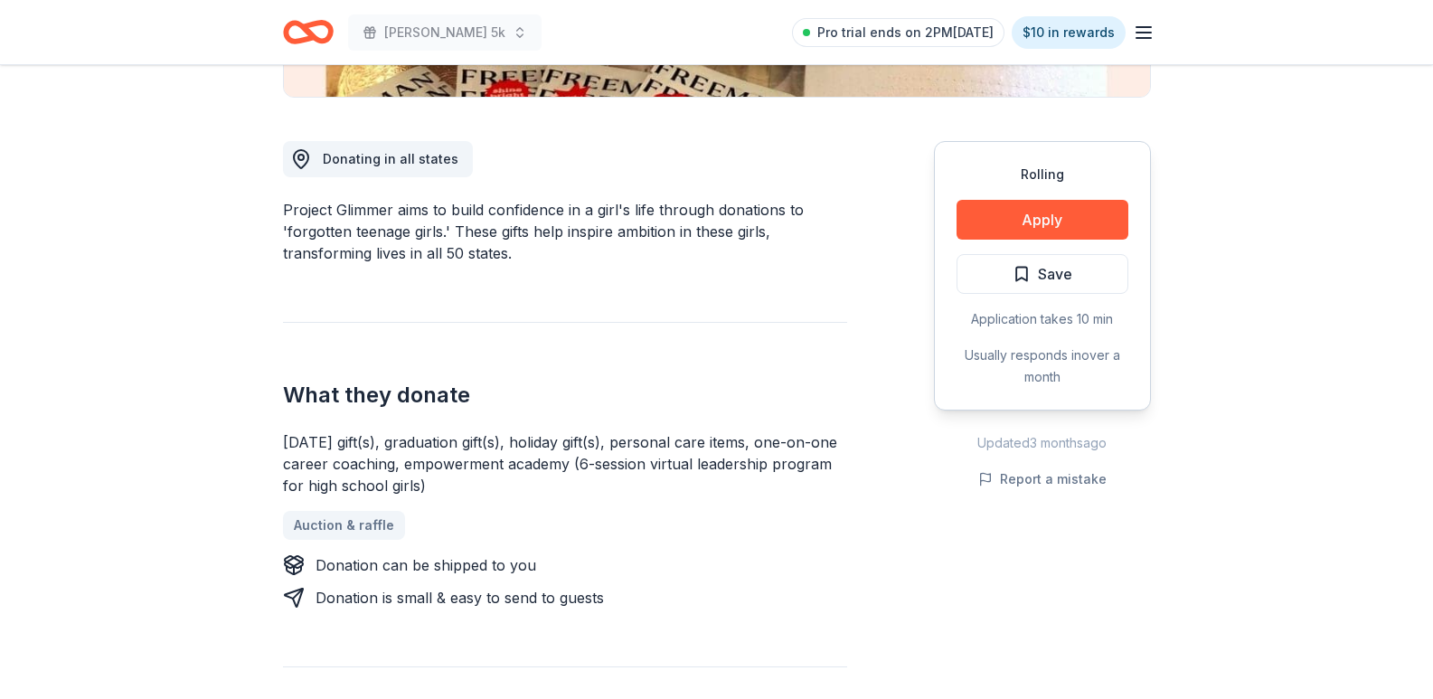
scroll to position [0, 0]
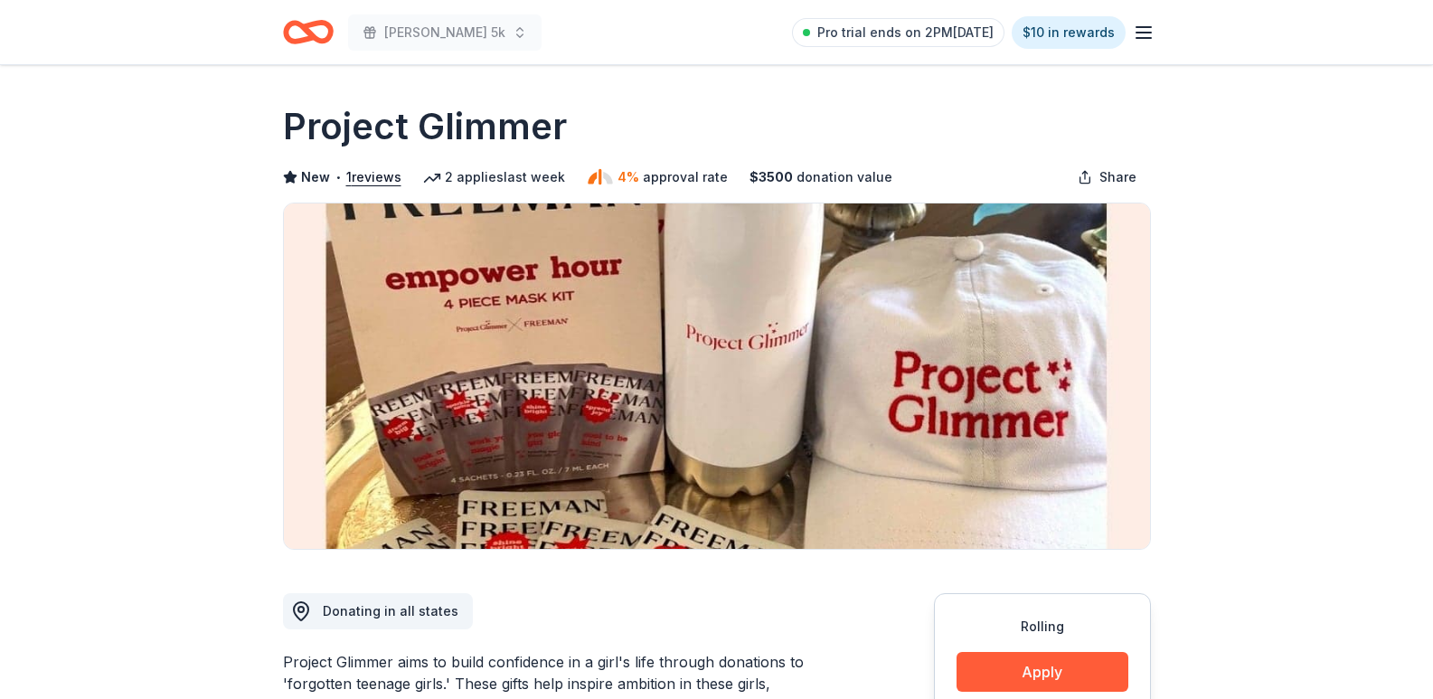
click at [323, 27] on icon "Home" at bounding box center [308, 32] width 51 height 42
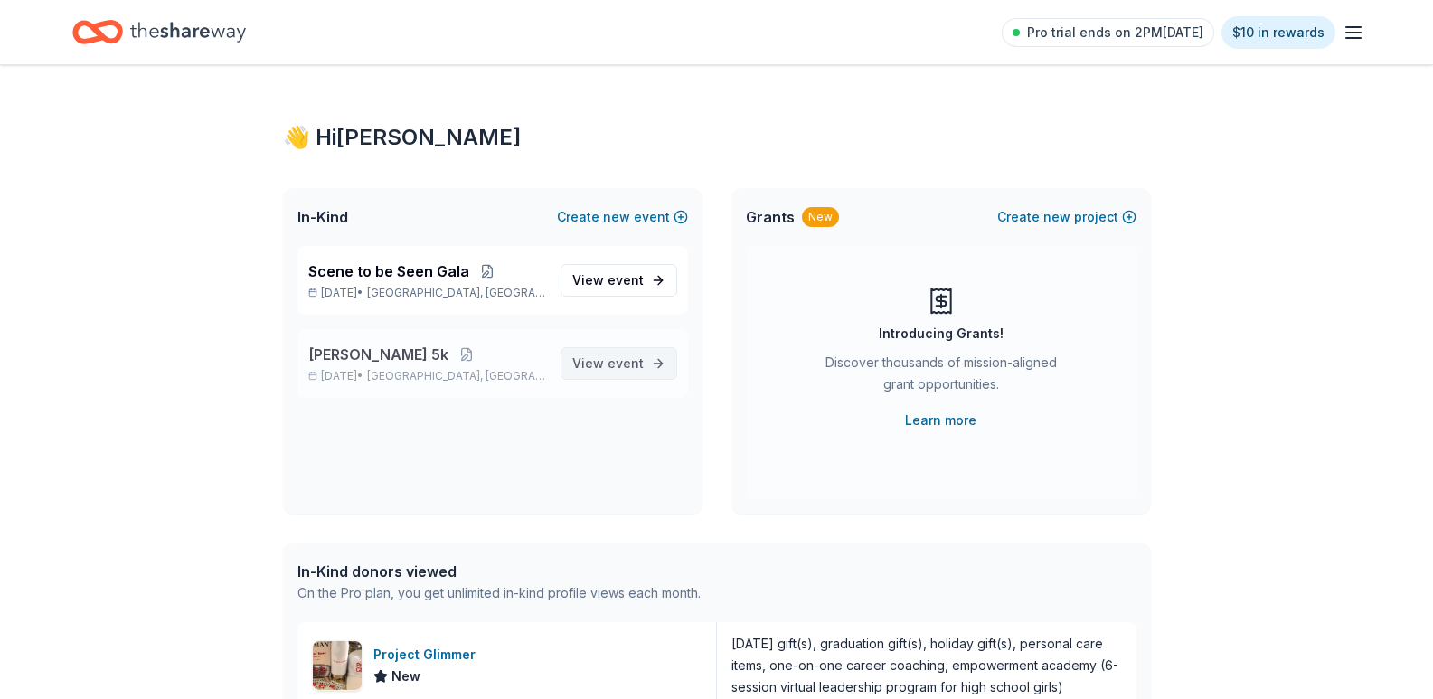
click at [634, 366] on span "event" at bounding box center [626, 362] width 36 height 15
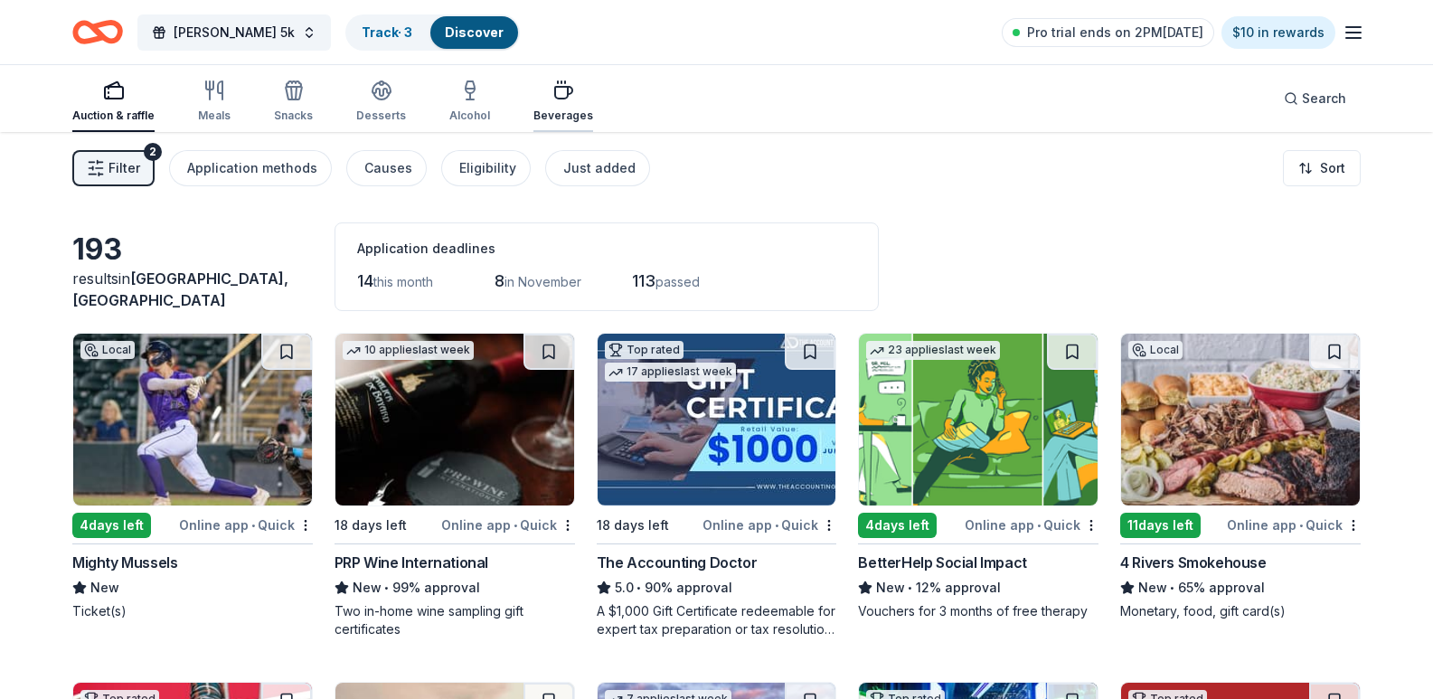
click at [556, 96] on icon "button" at bounding box center [563, 91] width 22 height 22
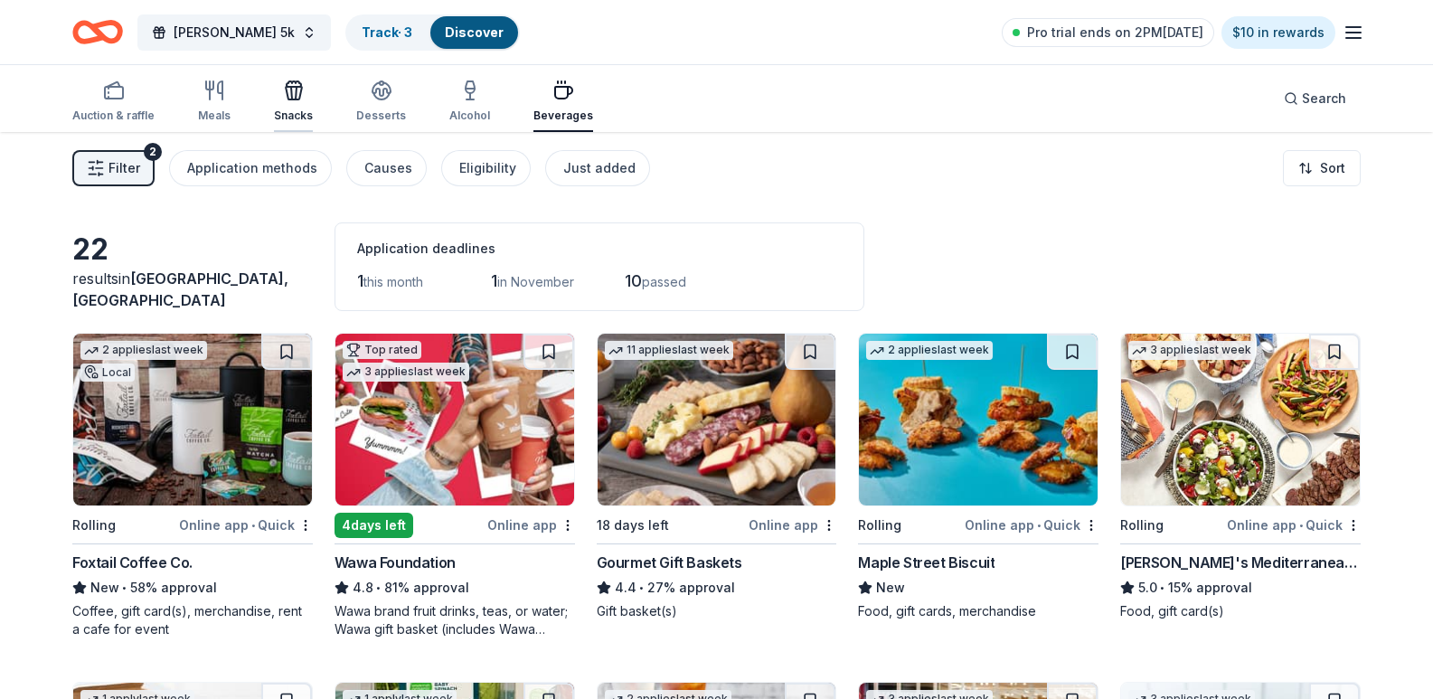
click at [283, 88] on icon "button" at bounding box center [294, 91] width 22 height 22
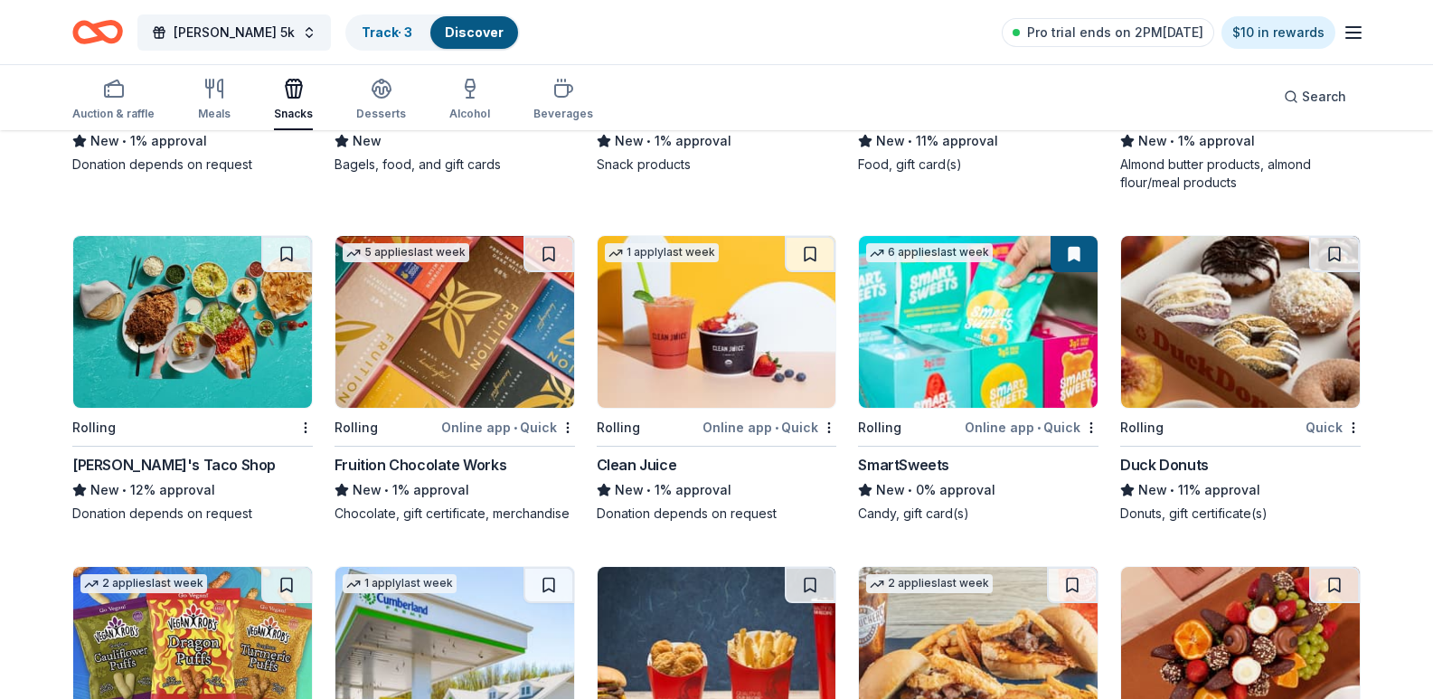
scroll to position [2867, 0]
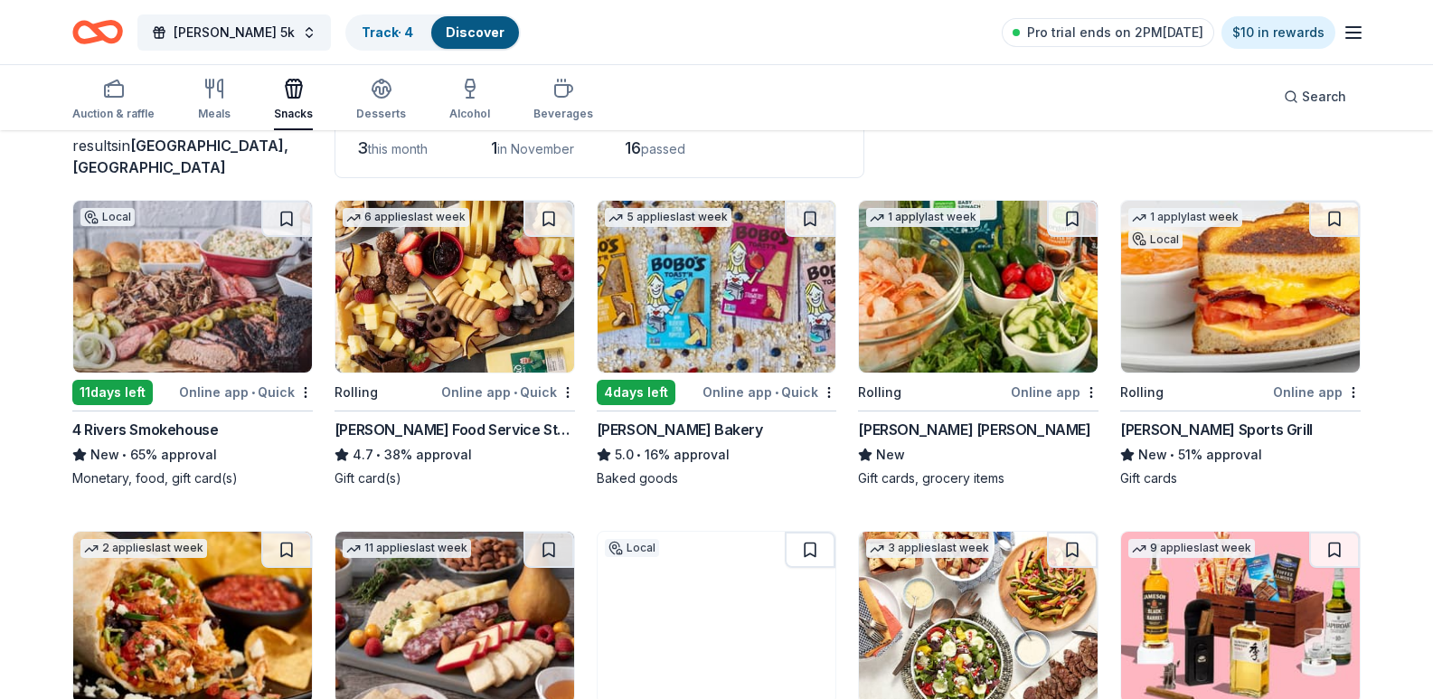
scroll to position [0, 0]
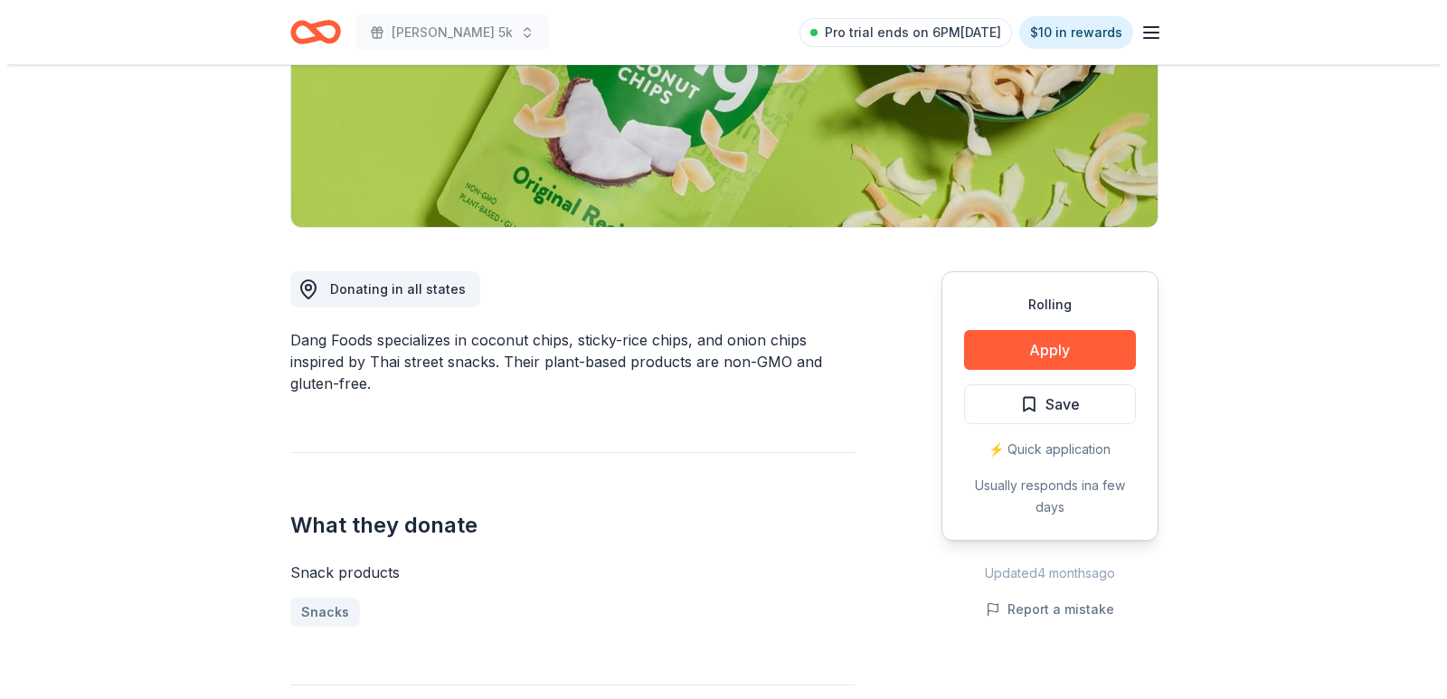
scroll to position [362, 0]
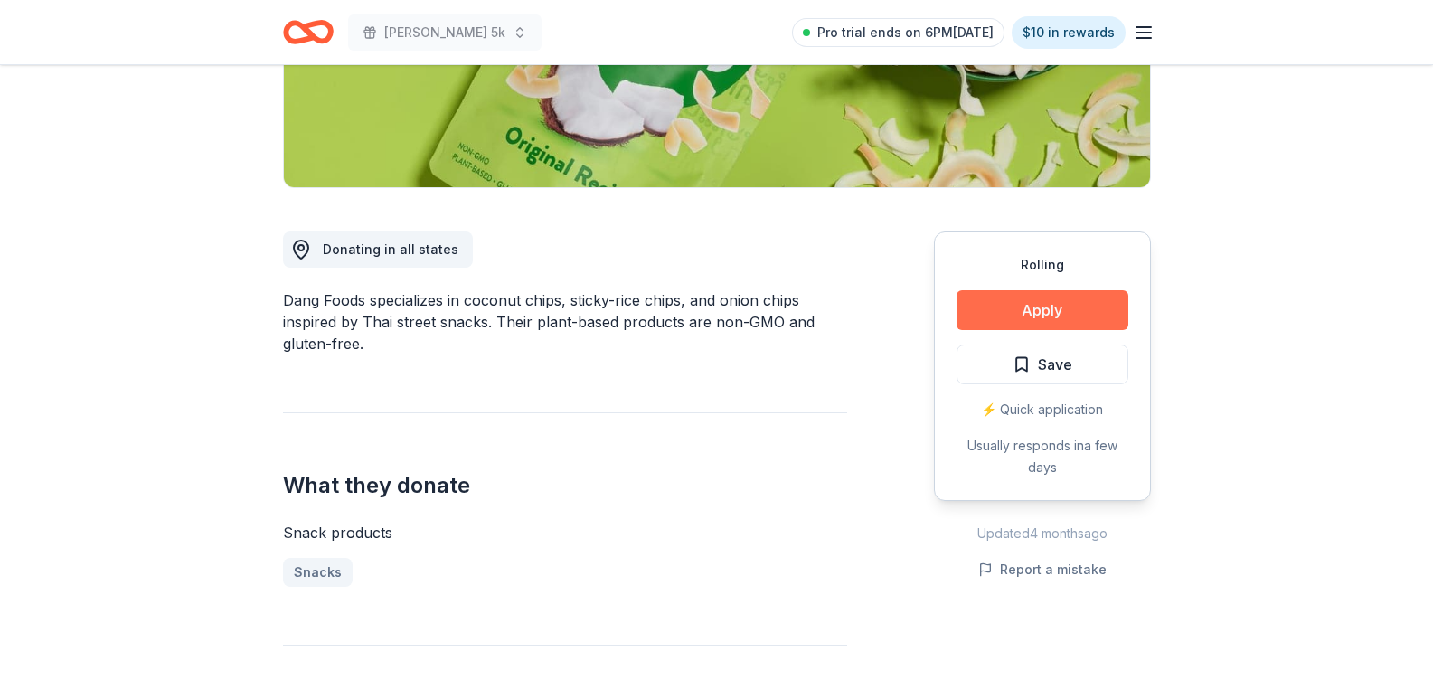
click at [1002, 307] on button "Apply" at bounding box center [1043, 310] width 172 height 40
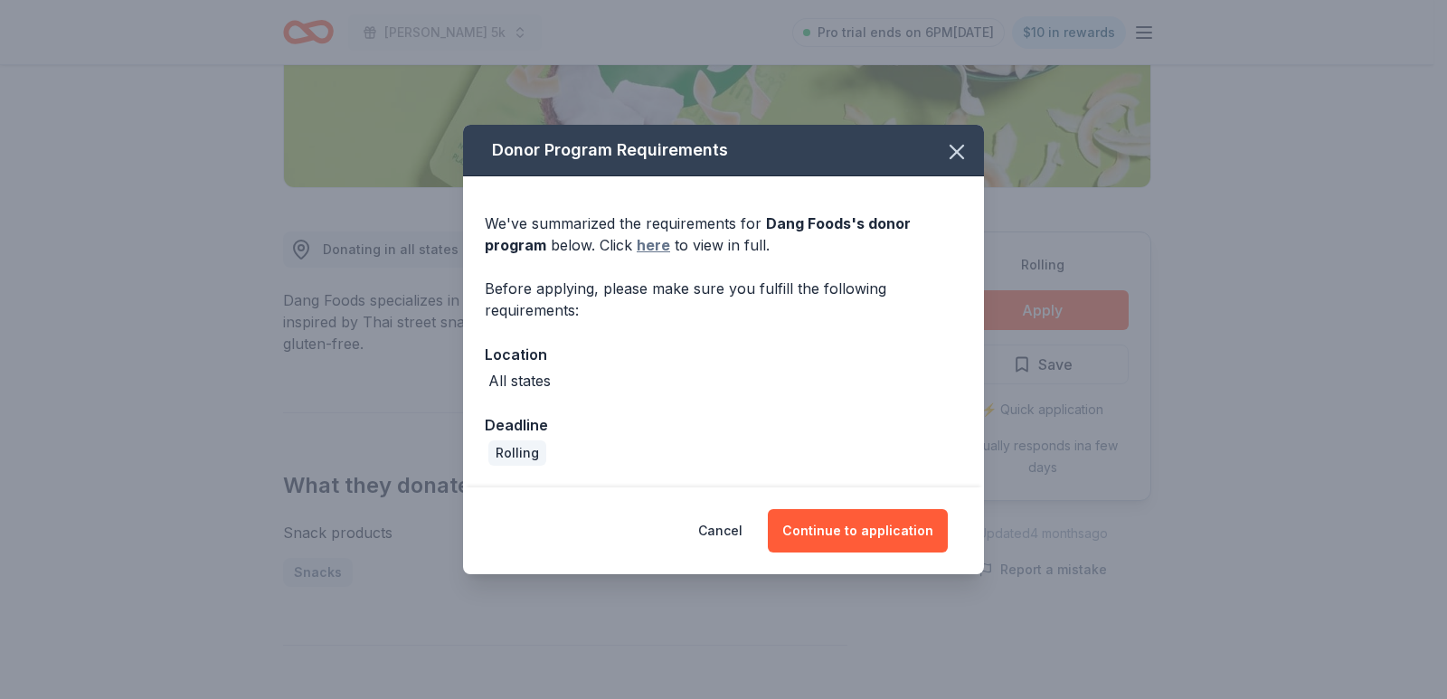
click at [637, 244] on link "here" at bounding box center [653, 245] width 33 height 22
click at [868, 525] on button "Continue to application" at bounding box center [858, 530] width 180 height 43
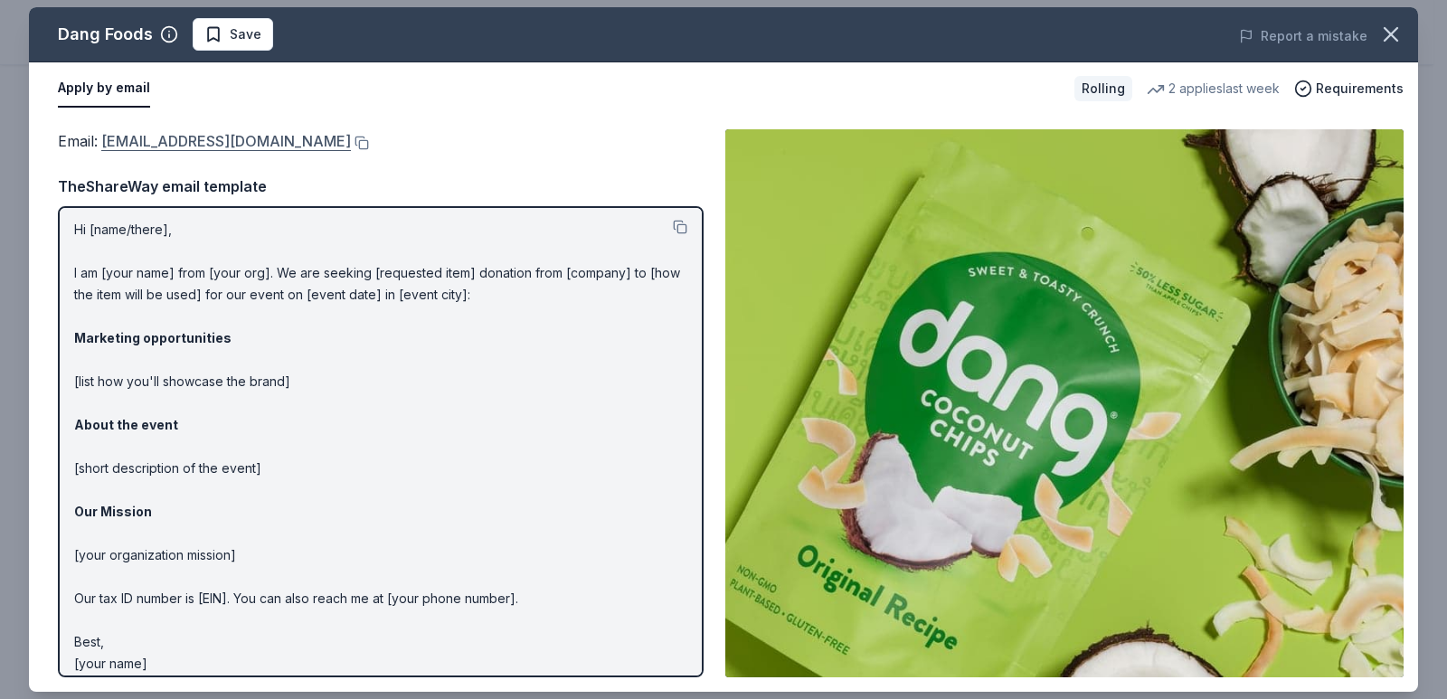
scroll to position [0, 0]
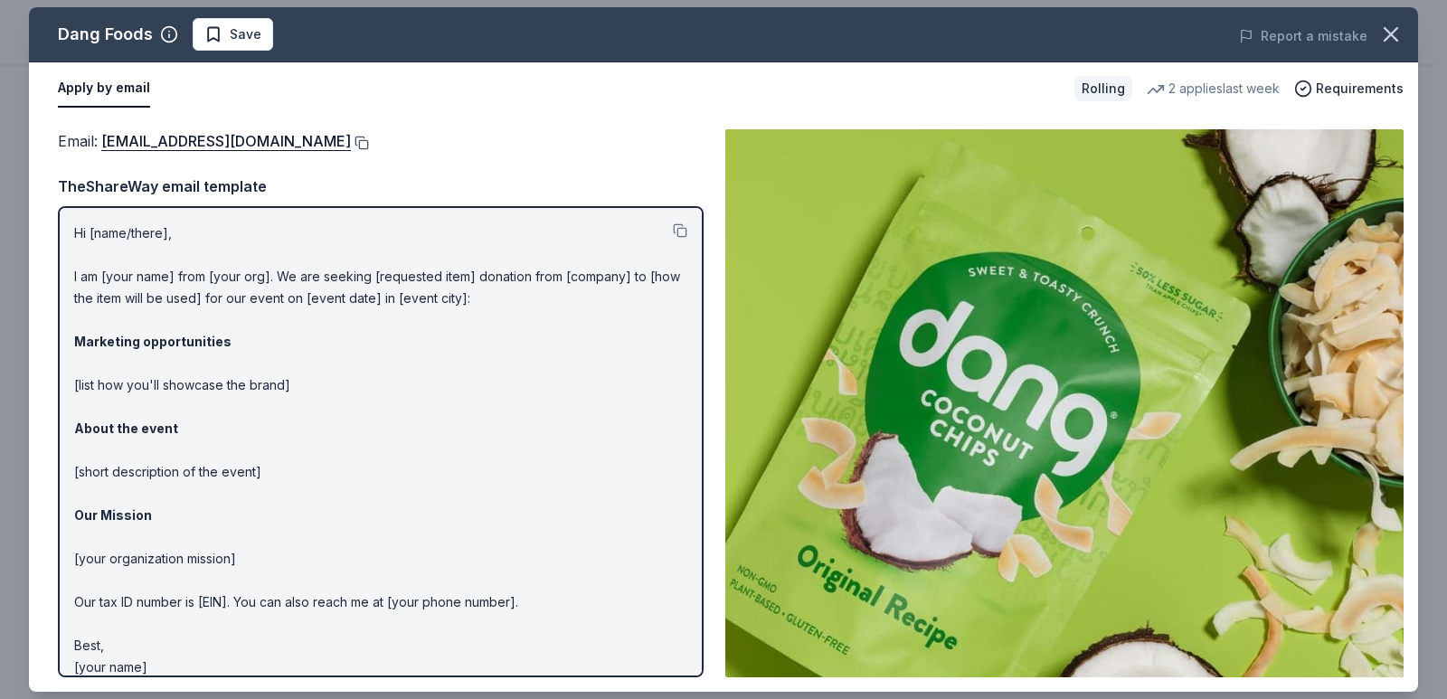
click at [351, 143] on button at bounding box center [360, 143] width 18 height 14
drag, startPoint x: 126, startPoint y: 283, endPoint x: 571, endPoint y: 411, distance: 463.7
click at [571, 411] on p "Hi [name/there], I am [your name] from [your org]. We are seeking [requested it…" at bounding box center [380, 450] width 613 height 456
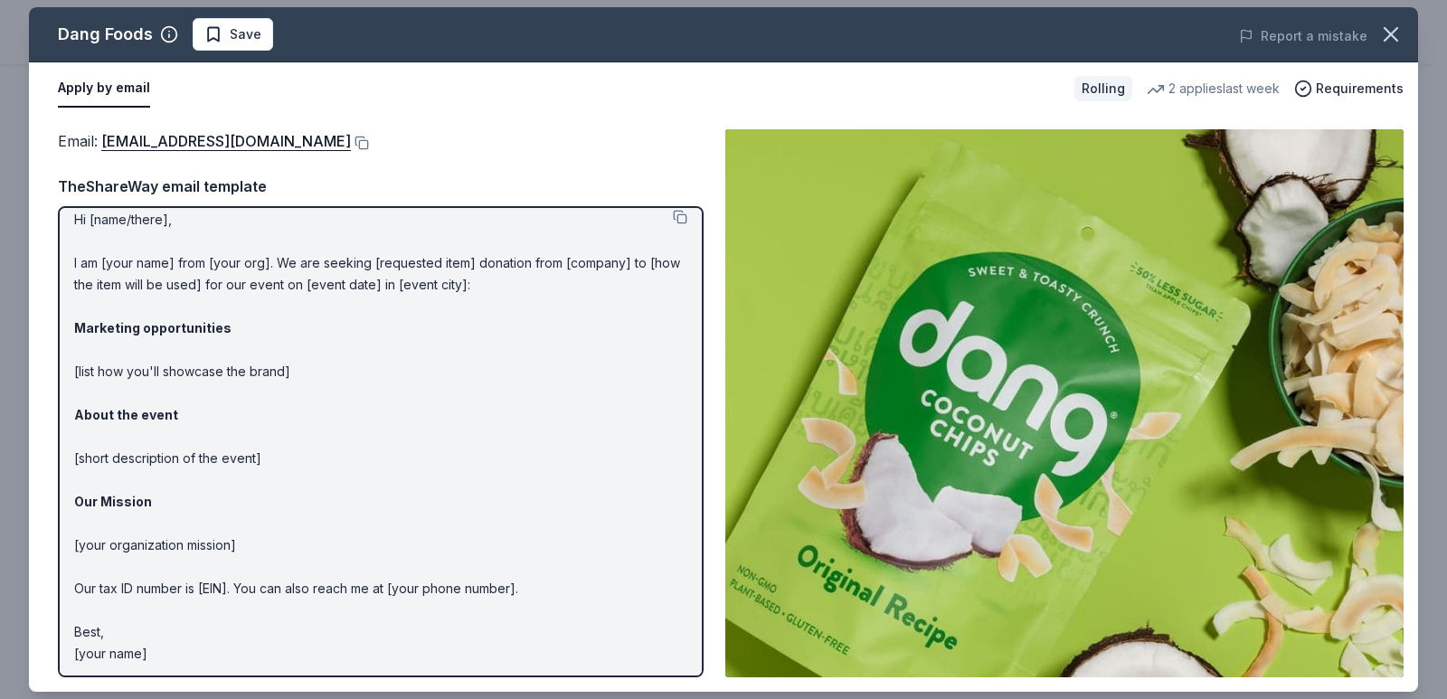
scroll to position [17, 0]
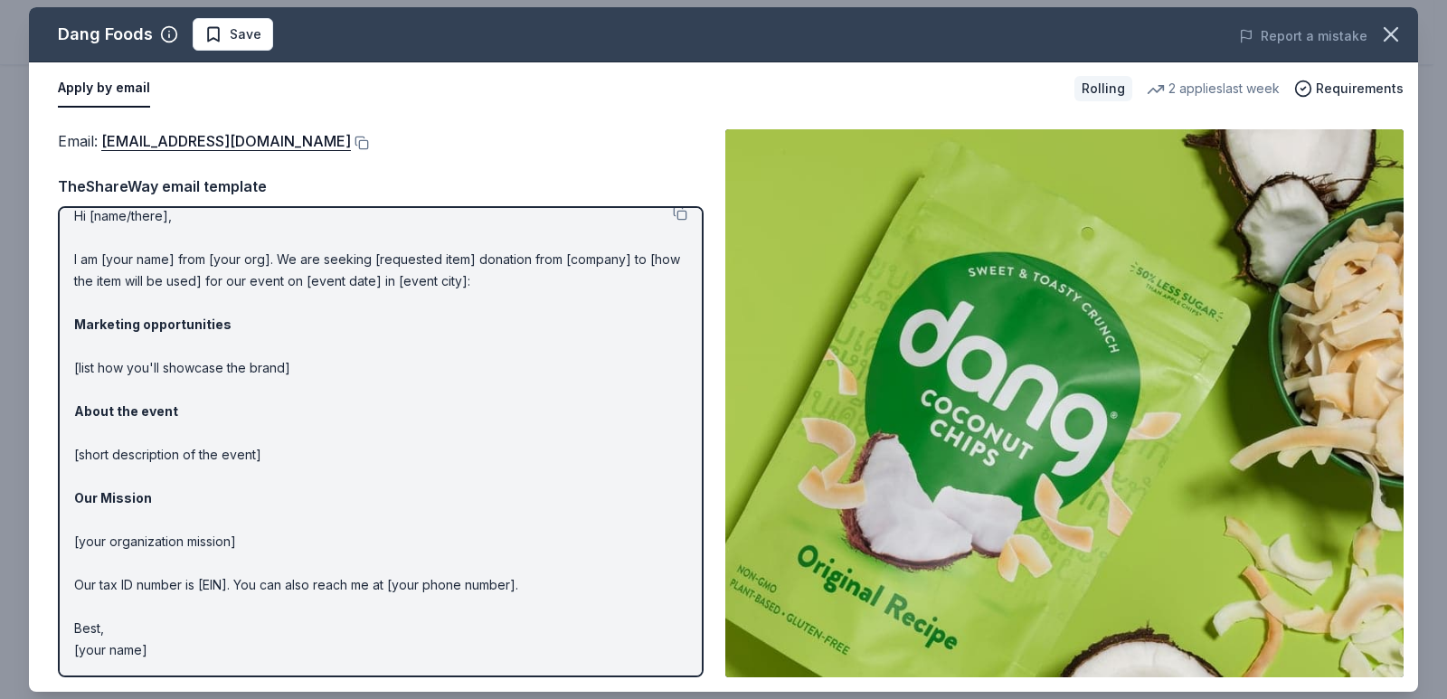
drag, startPoint x: 538, startPoint y: 584, endPoint x: 113, endPoint y: 452, distance: 445.0
click at [129, 478] on p "Hi [name/there], I am [your name] from [your org]. We are seeking [requested it…" at bounding box center [380, 433] width 613 height 456
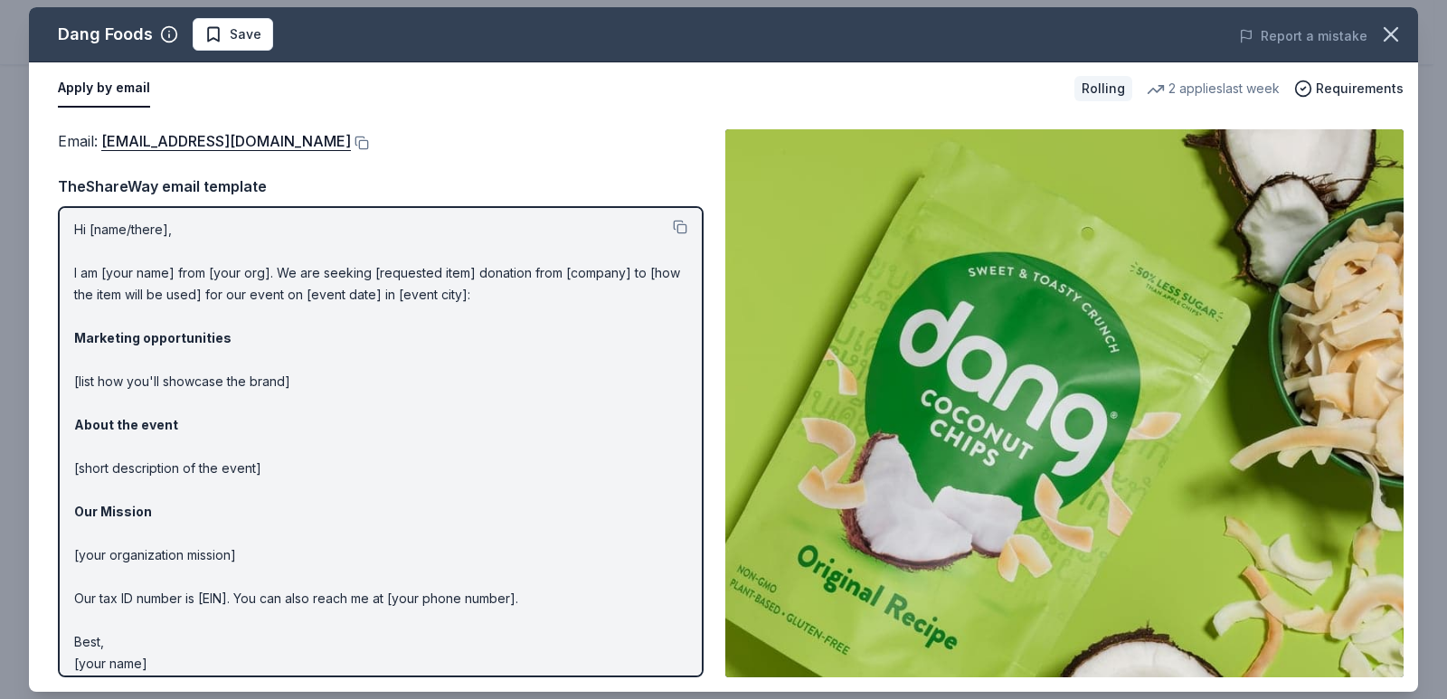
scroll to position [0, 0]
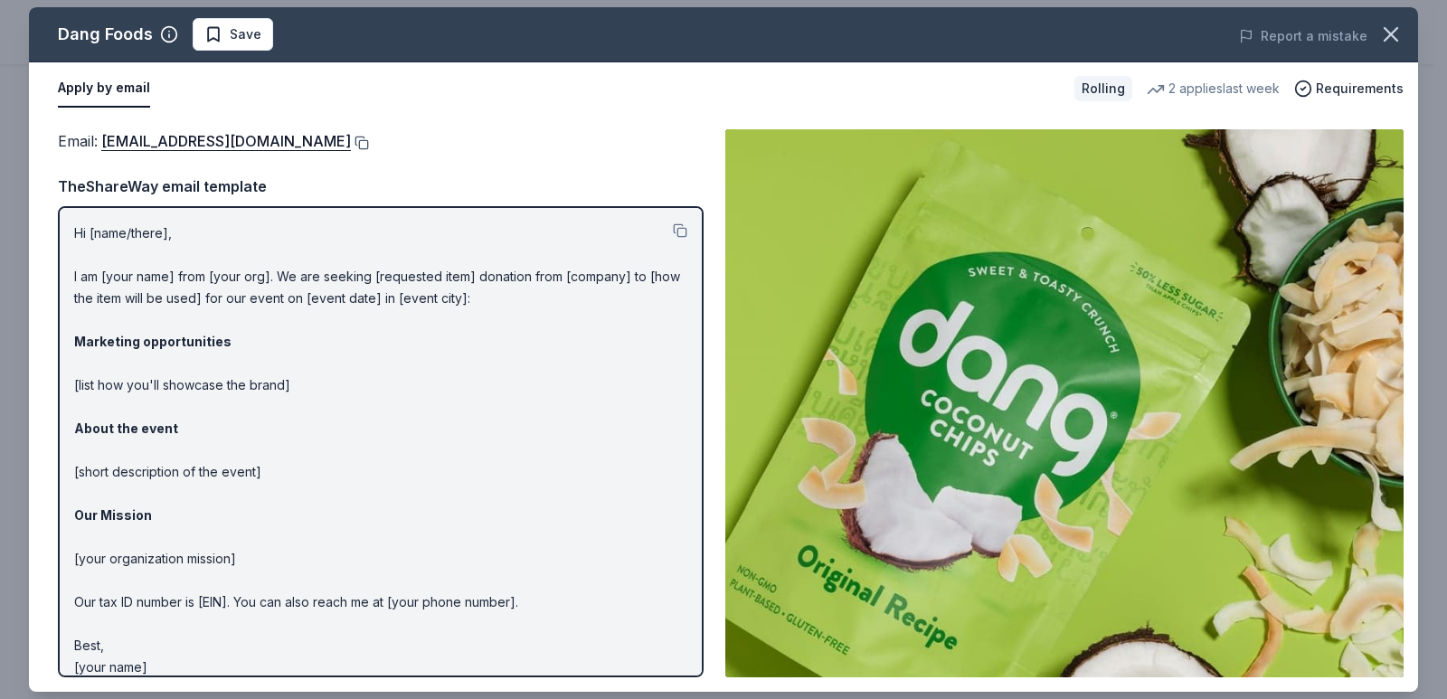
click at [351, 142] on button at bounding box center [360, 143] width 18 height 14
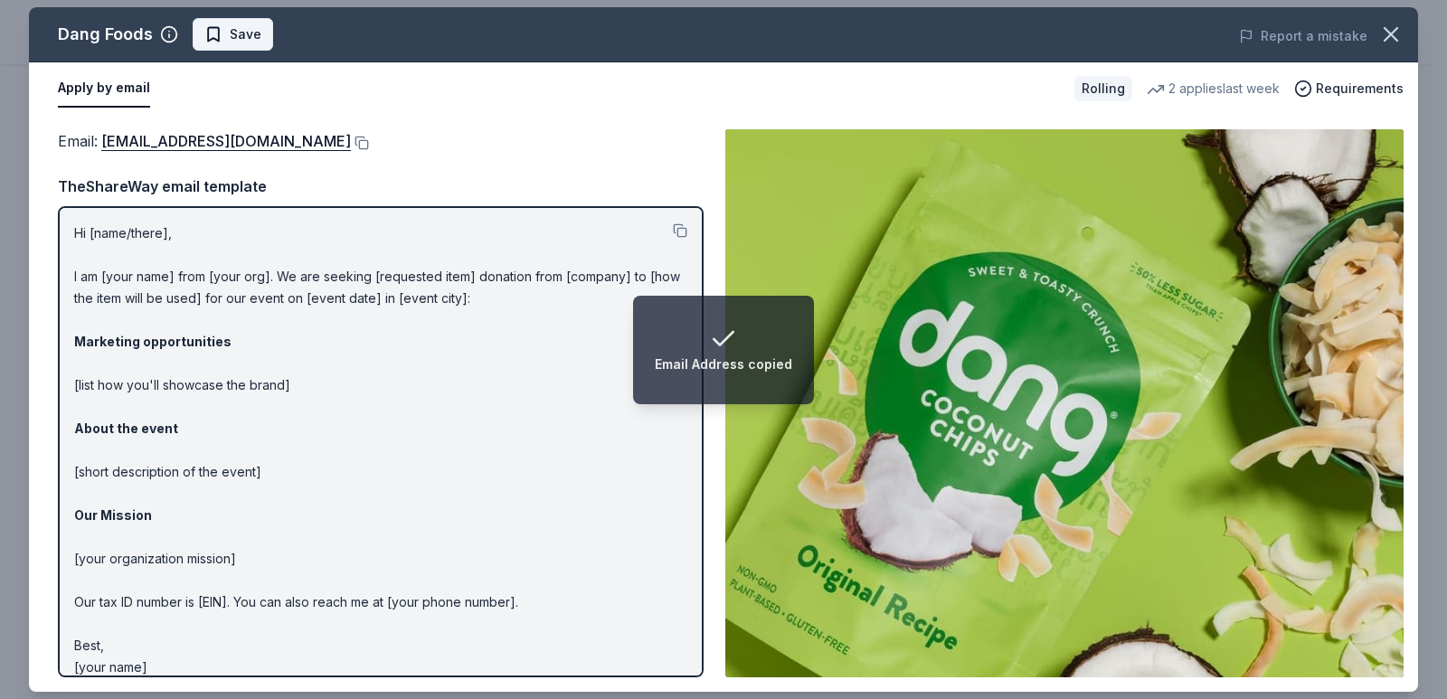
click at [250, 32] on span "Save" at bounding box center [246, 35] width 32 height 22
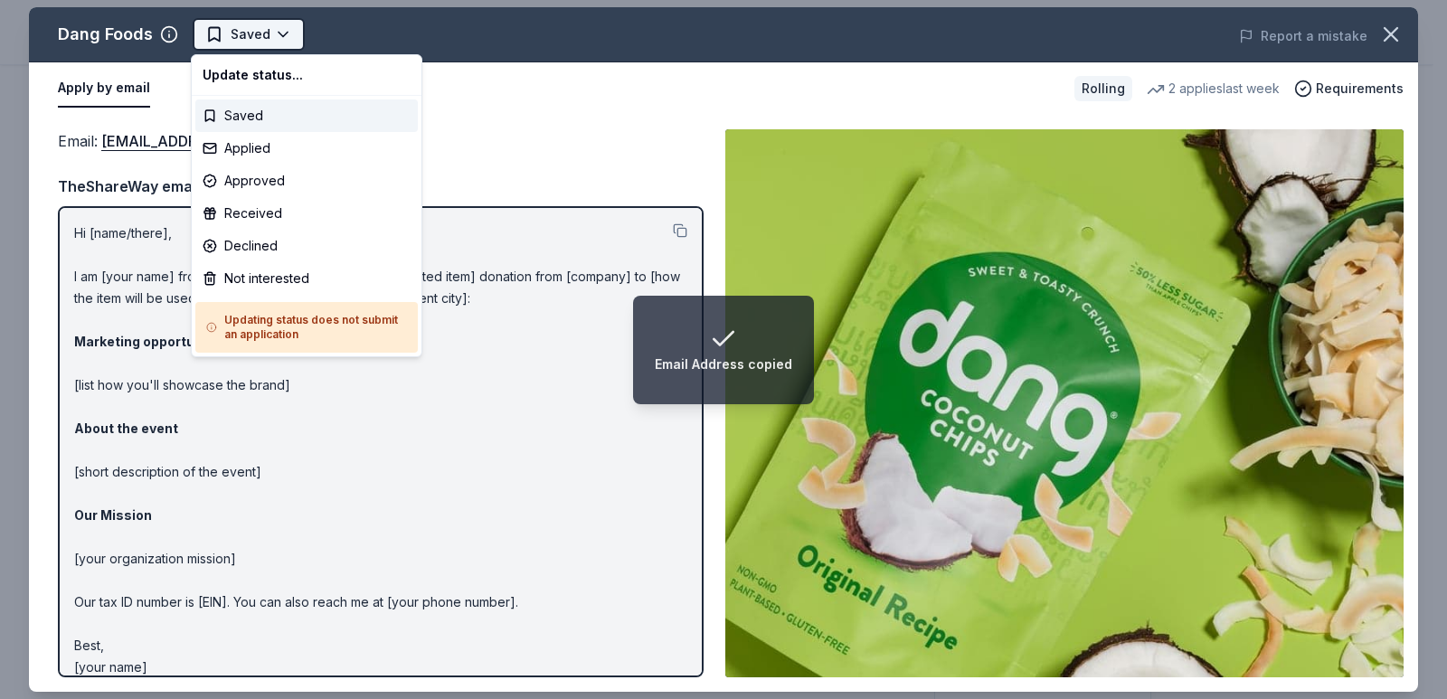
click at [286, 38] on html "Email Address copied Dale Dash 5k Pro trial ends on 6PM, 10/16 $10 in rewards R…" at bounding box center [723, 349] width 1447 height 699
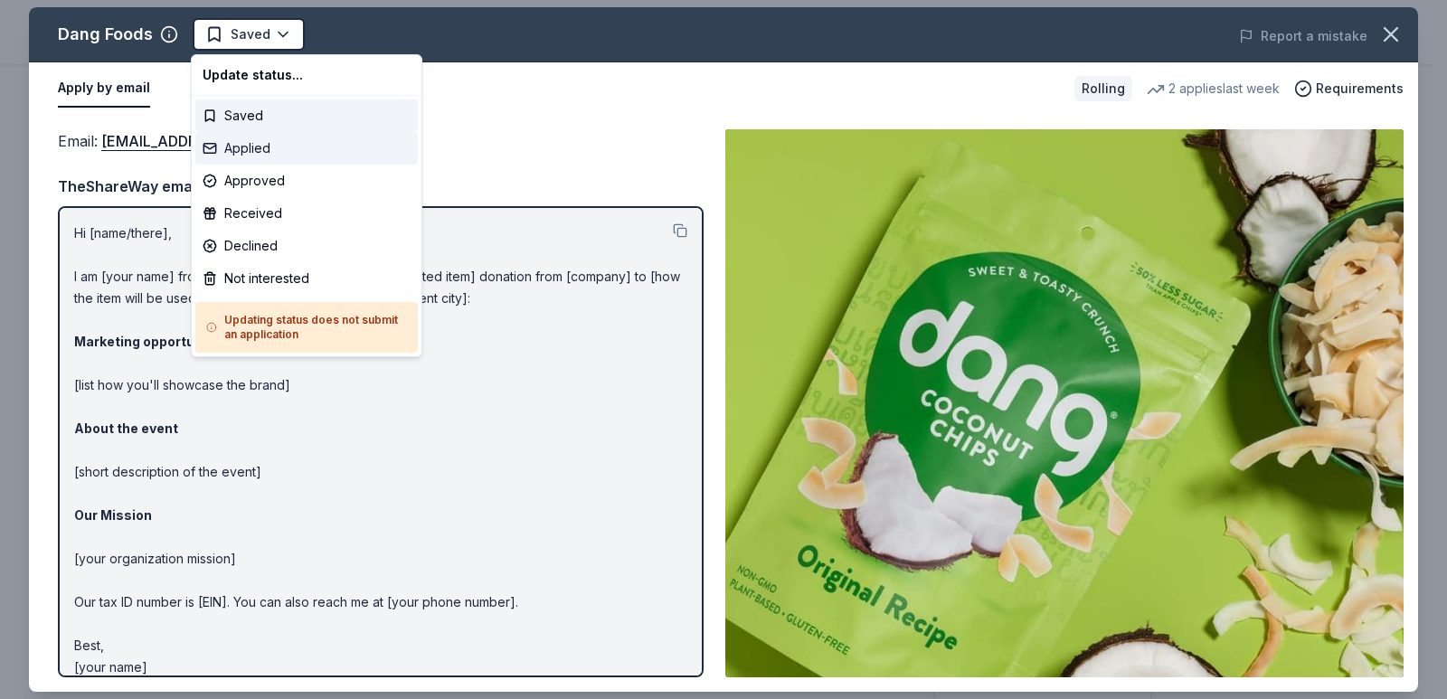
click at [335, 153] on div "Applied" at bounding box center [306, 148] width 222 height 33
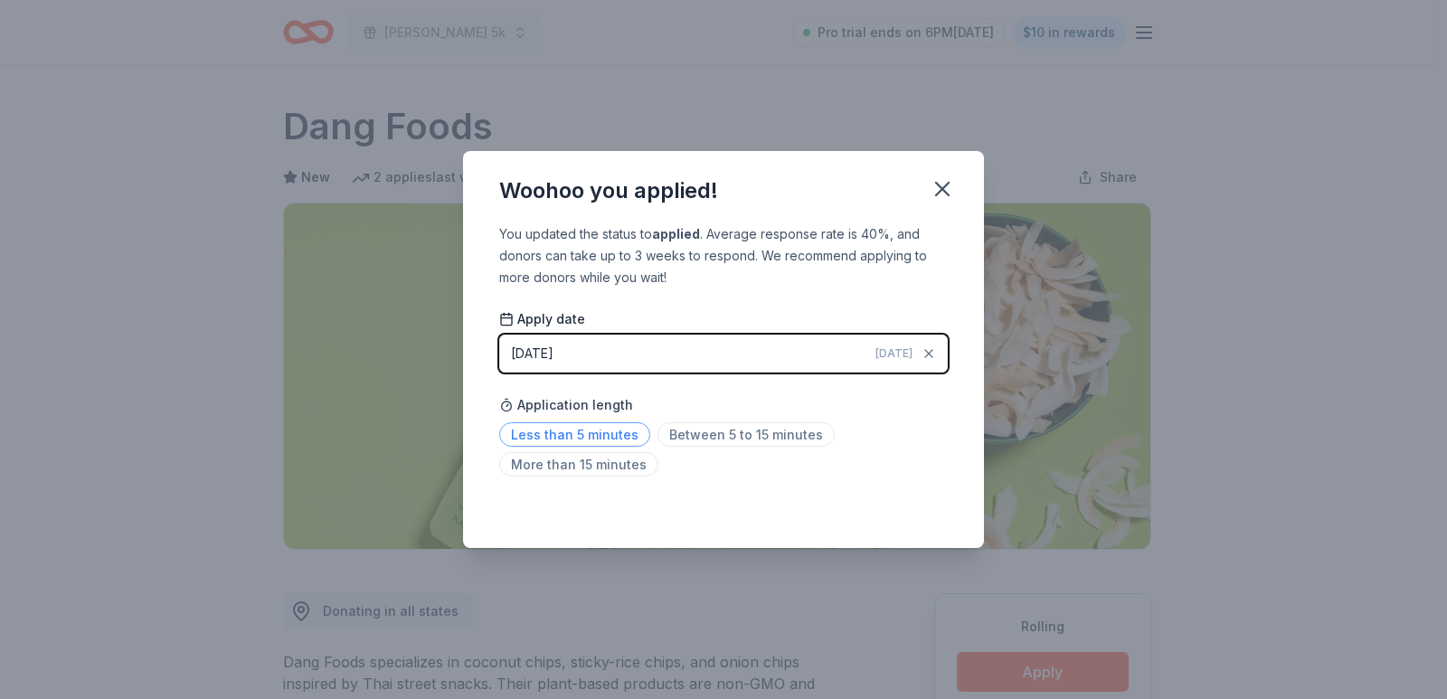
click at [610, 428] on span "Less than 5 minutes" at bounding box center [574, 434] width 151 height 24
click at [916, 501] on div "Saved" at bounding box center [723, 508] width 449 height 22
click at [379, 115] on div "Woohoo you applied! You updated the status to applied . Average response rate i…" at bounding box center [723, 349] width 1447 height 699
click at [949, 183] on icon "button" at bounding box center [942, 189] width 13 height 13
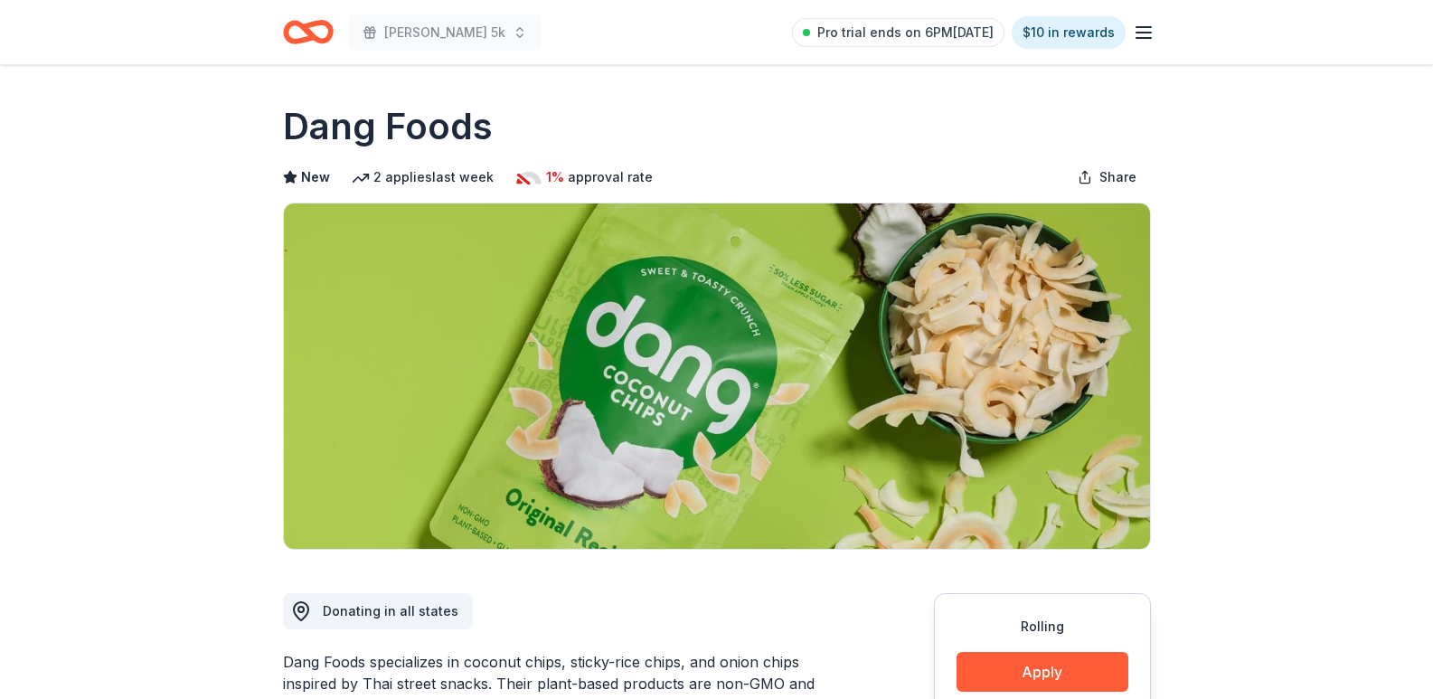
click at [302, 28] on icon "Home" at bounding box center [316, 32] width 28 height 18
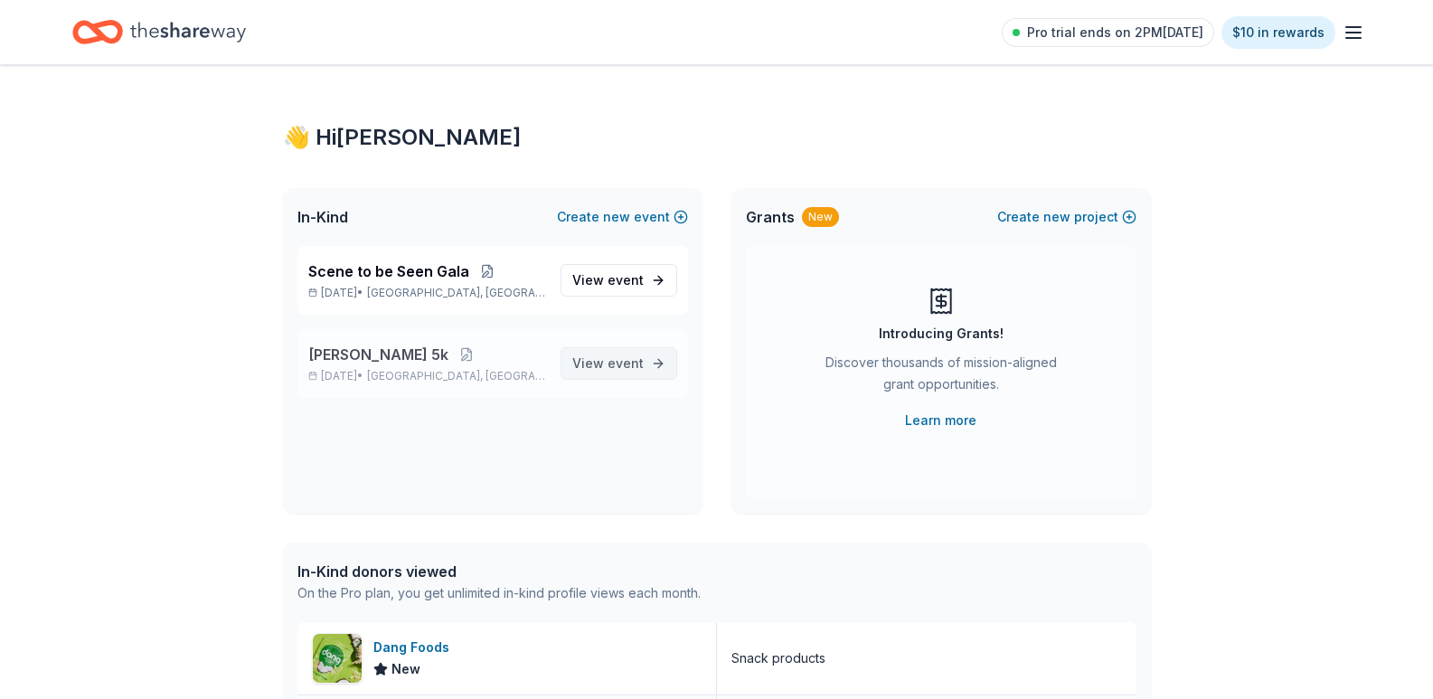
click at [599, 362] on span "View event" at bounding box center [607, 364] width 71 height 22
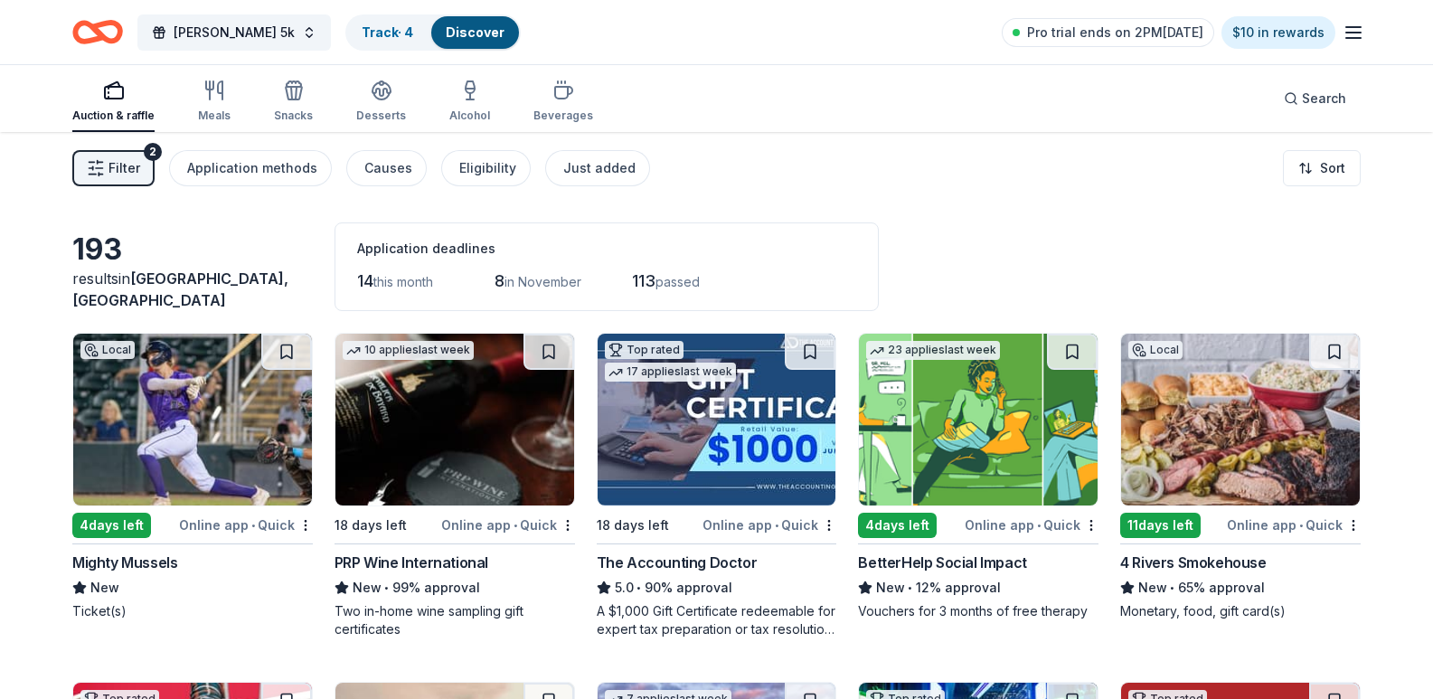
click at [266, 107] on div "Auction & raffle Meals Snacks Desserts Alcohol Beverages" at bounding box center [332, 102] width 521 height 60
click at [230, 105] on div "Auction & raffle Meals Snacks Desserts Alcohol Beverages" at bounding box center [332, 102] width 521 height 60
click at [285, 91] on icon "button" at bounding box center [294, 91] width 22 height 22
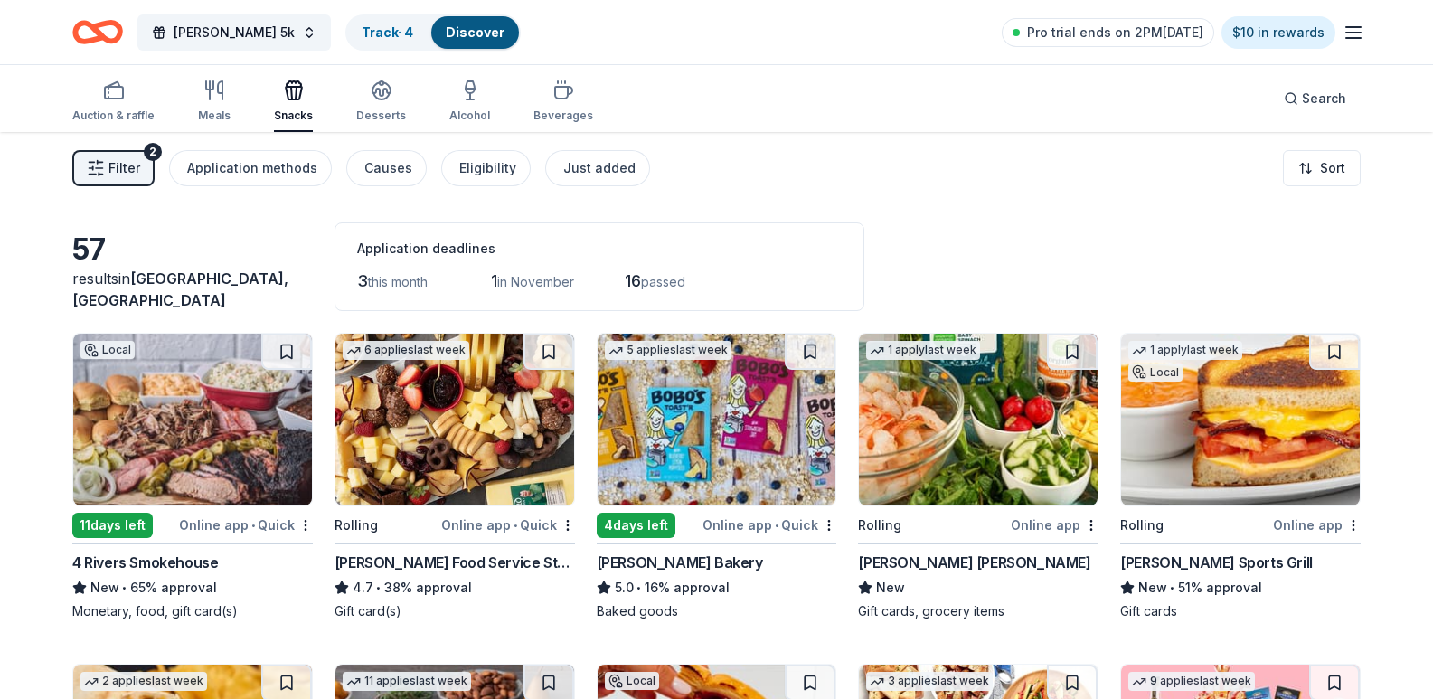
click at [229, 88] on div "Auction & raffle Meals Snacks Desserts Alcohol Beverages" at bounding box center [332, 102] width 521 height 60
click at [198, 95] on div "button" at bounding box center [214, 91] width 33 height 22
